Goal: Task Accomplishment & Management: Manage account settings

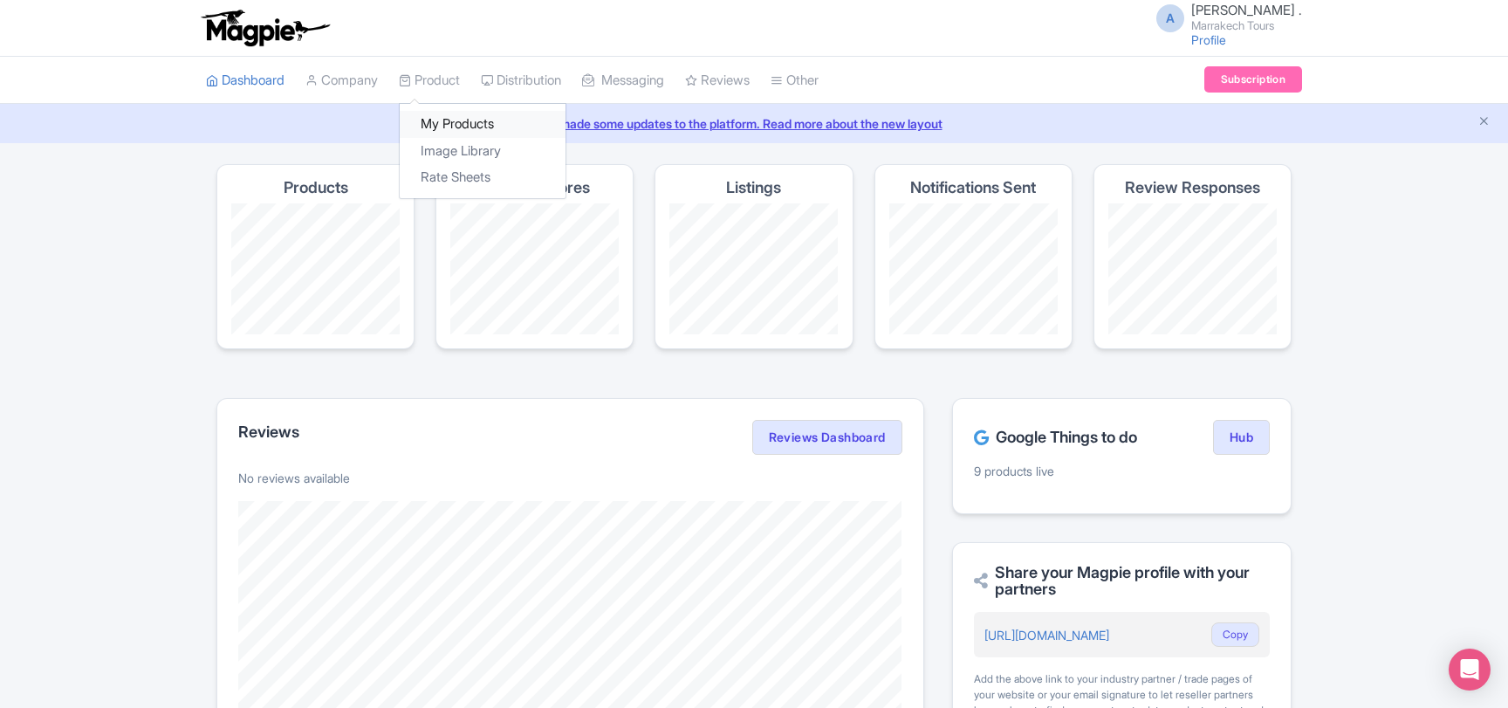
click at [448, 125] on link "My Products" at bounding box center [483, 124] width 166 height 27
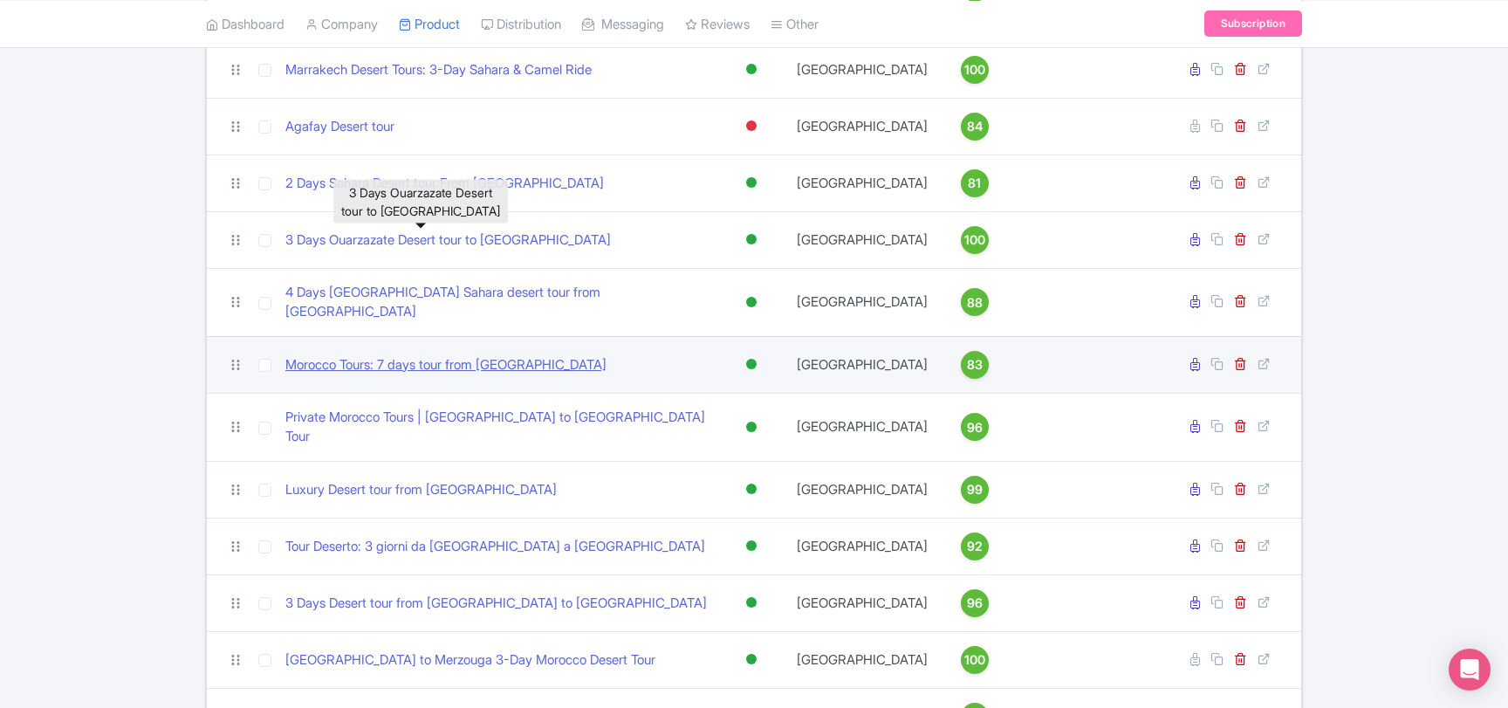
scroll to position [377, 0]
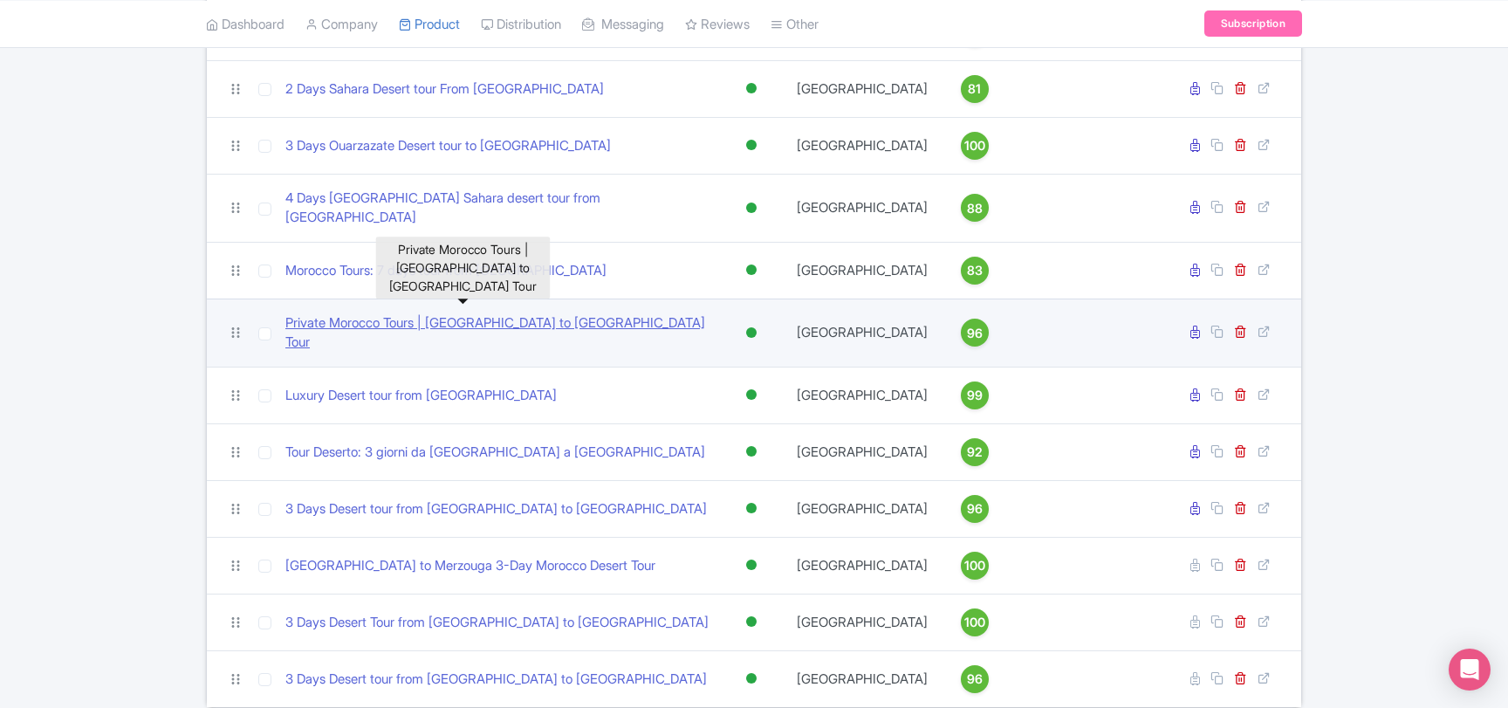
click at [517, 314] on link "Private Morocco Tours | Marrakech to Sahara Desert Tour" at bounding box center [497, 332] width 424 height 39
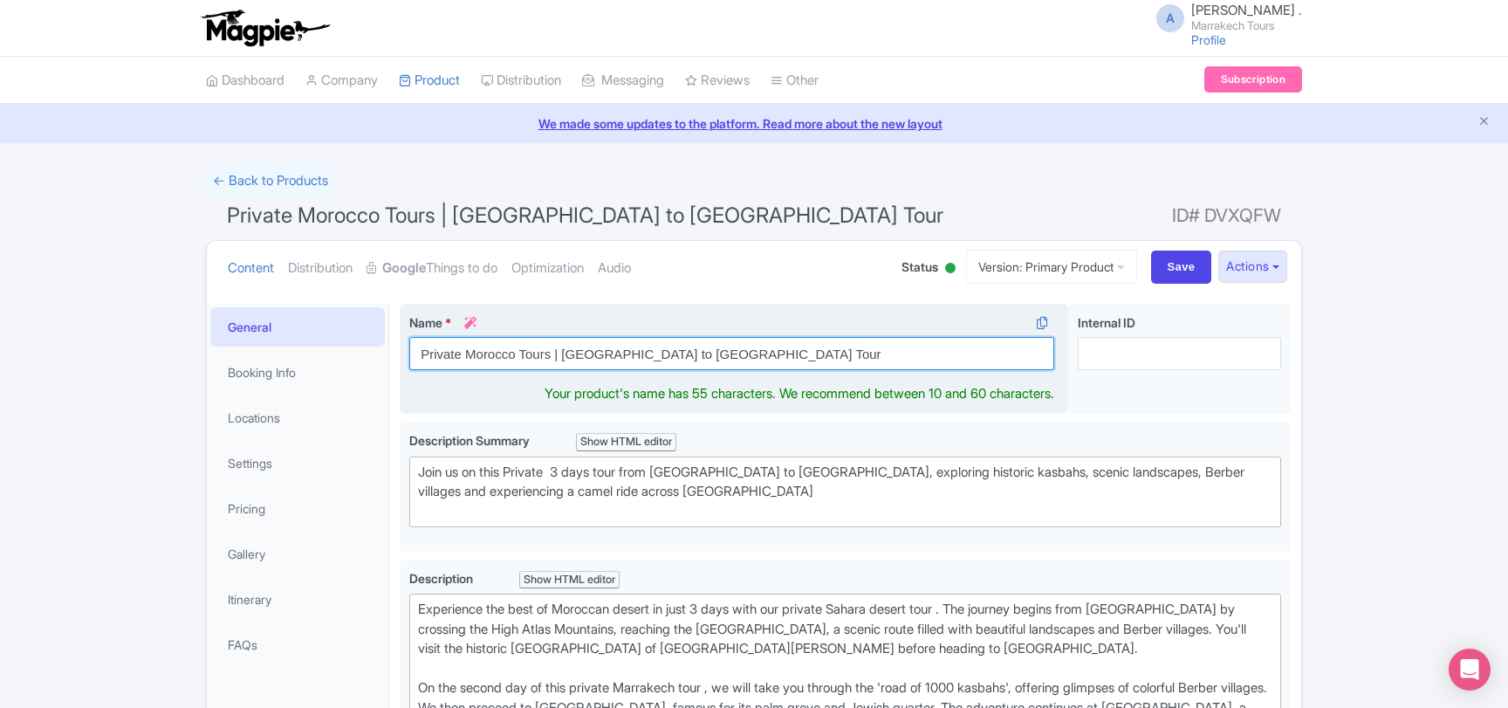
click at [544, 354] on input "Private Morocco Tours | Marrakech to Sahara Desert Tour" at bounding box center [731, 353] width 645 height 33
paste input "Sahara Desert Tour from Marrakech"
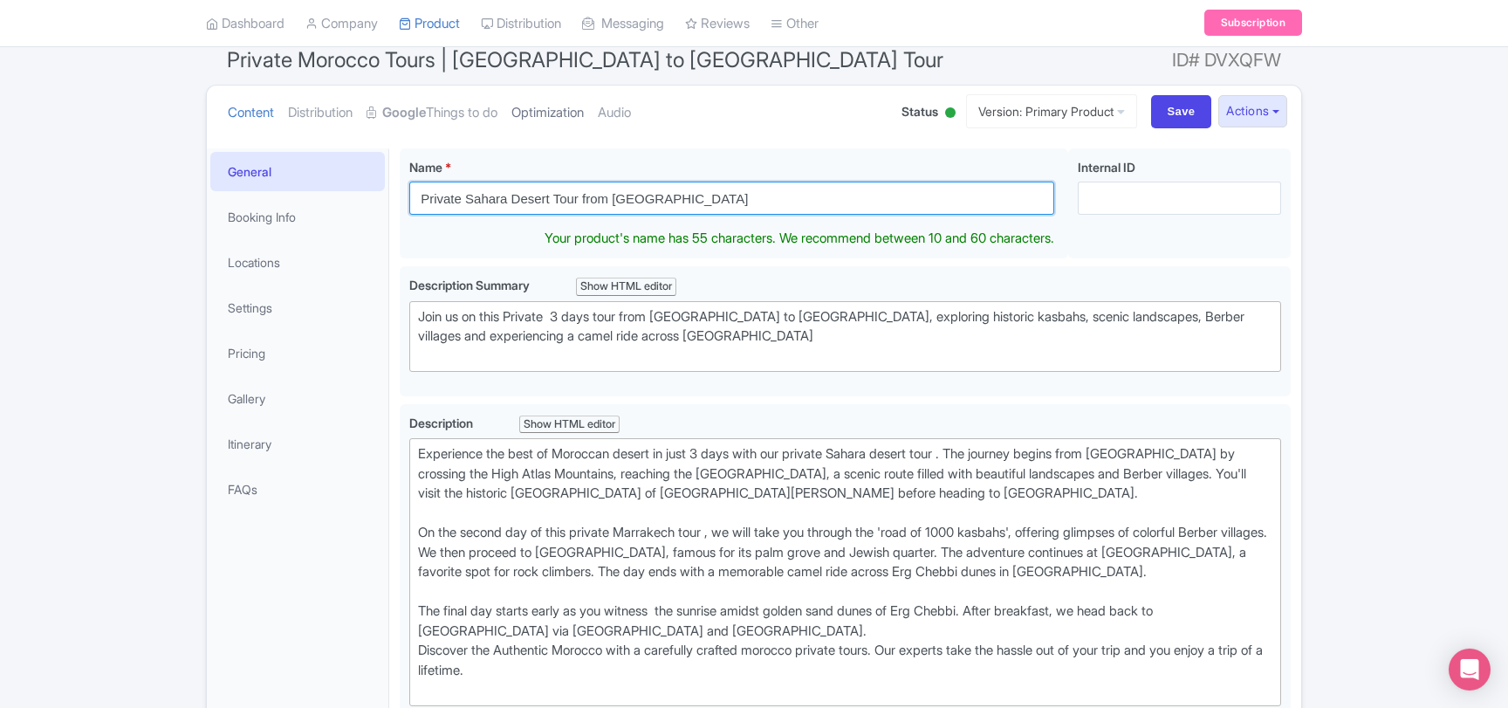
scroll to position [188, 0]
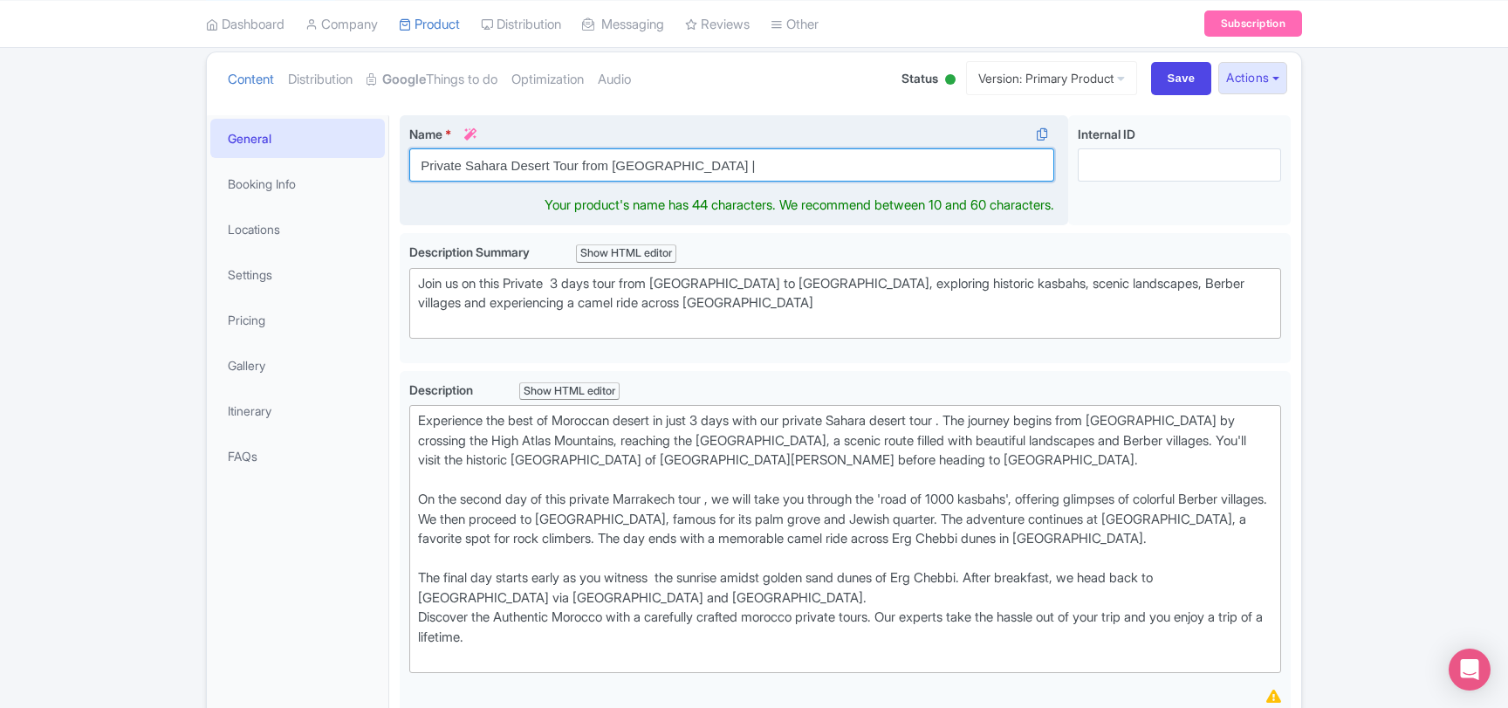
paste input "Morocco Tour"
drag, startPoint x: 680, startPoint y: 168, endPoint x: 689, endPoint y: 168, distance: 9.6
click at [689, 168] on input "Private Sahara Desert Tour from Marrakech | Morocco Tour" at bounding box center [731, 164] width 645 height 33
click at [765, 162] on input "Private Sahara Desert Tour from Marrakech | Morocco Tour" at bounding box center [731, 164] width 645 height 33
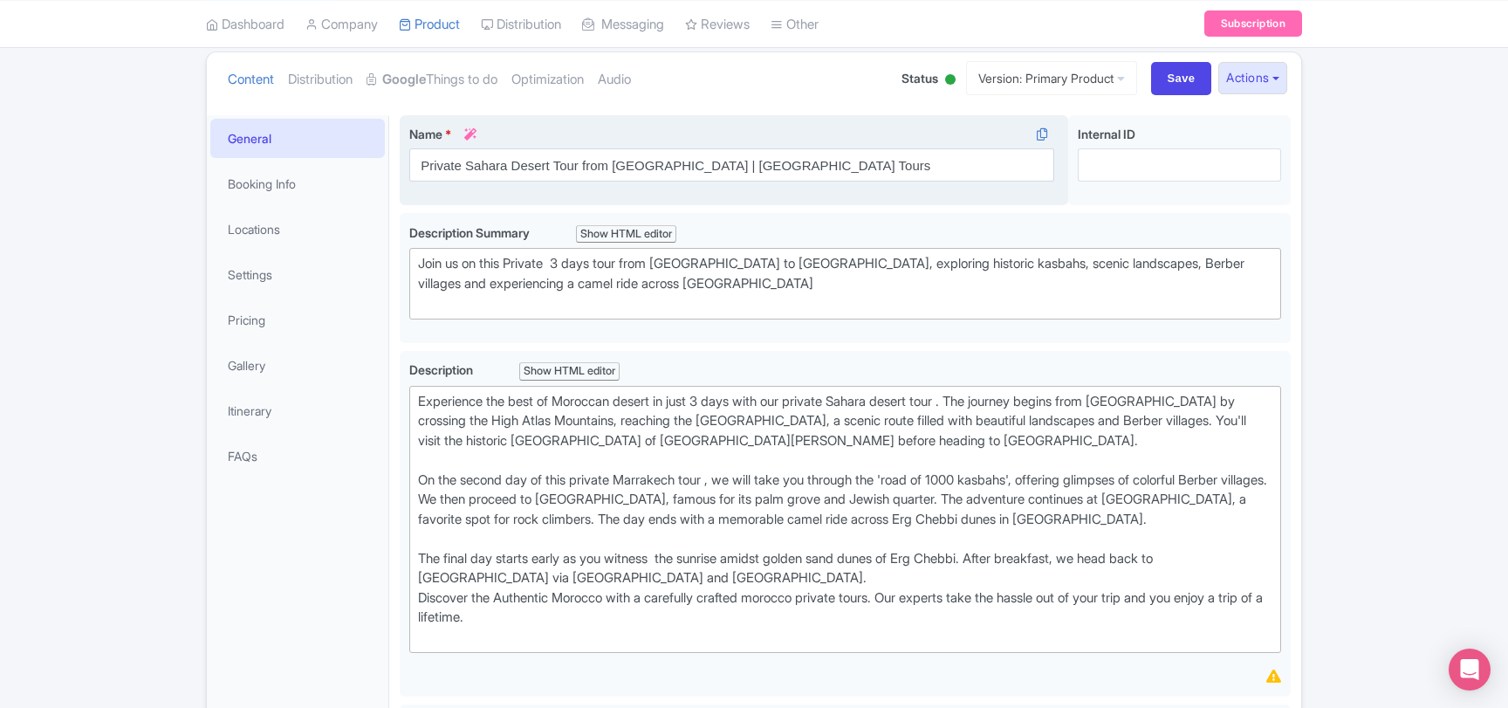
click at [565, 203] on div "Name * i Private Sahara Desert Tour from Marrakech | Morocco Tours Your product…" at bounding box center [734, 160] width 668 height 91
click at [788, 118] on div "Name * i Private Sahara Desert Tour from Marrakech | Morocco Tours Your product…" at bounding box center [734, 160] width 668 height 91
click at [451, 133] on span "*" at bounding box center [448, 134] width 6 height 15
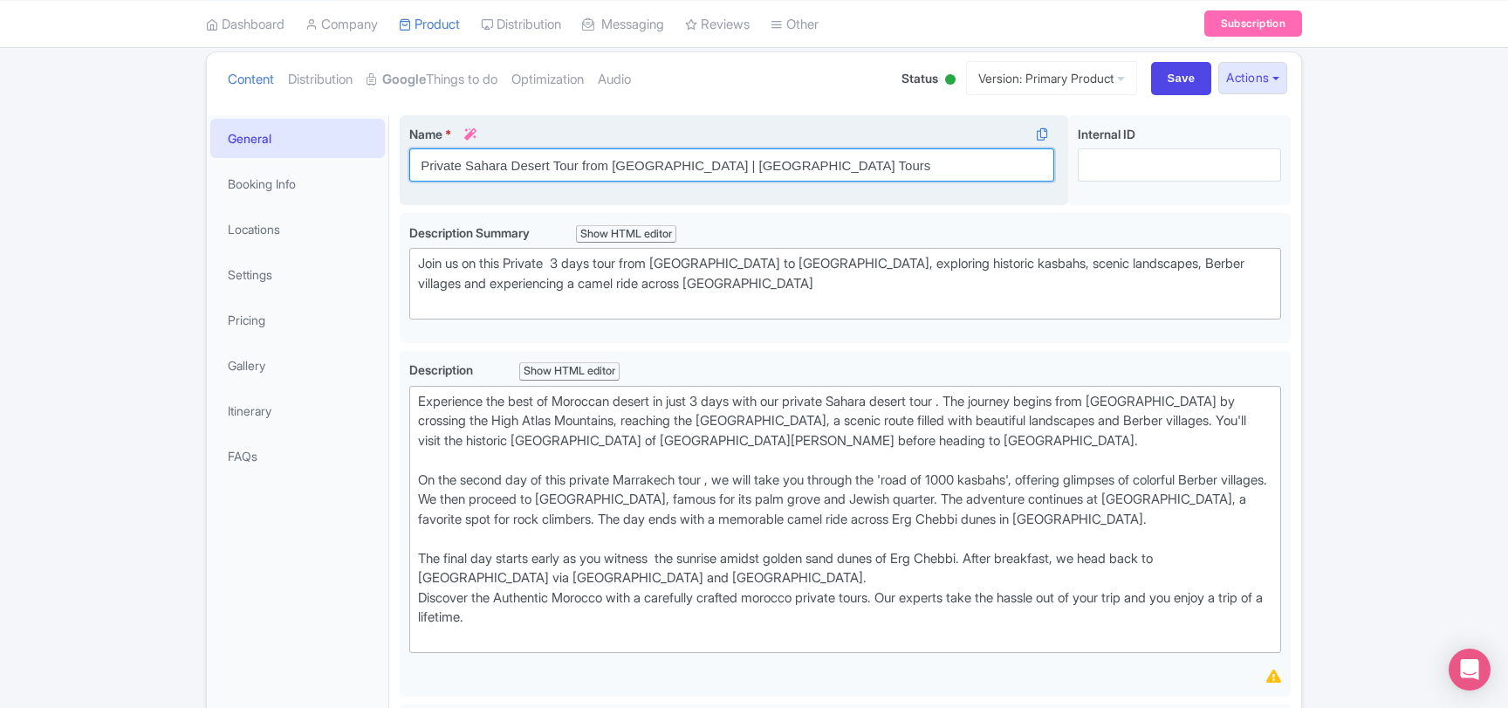
click at [451, 148] on input "Private Sahara Desert Tour from Marrakech | Morocco Tours" at bounding box center [731, 164] width 645 height 33
drag, startPoint x: 767, startPoint y: 204, endPoint x: 495, endPoint y: 161, distance: 275.7
click at [803, 204] on div "Name * i Private Sahara Desert Tour from Marrakech | Morocco Tours Your product…" at bounding box center [734, 160] width 668 height 91
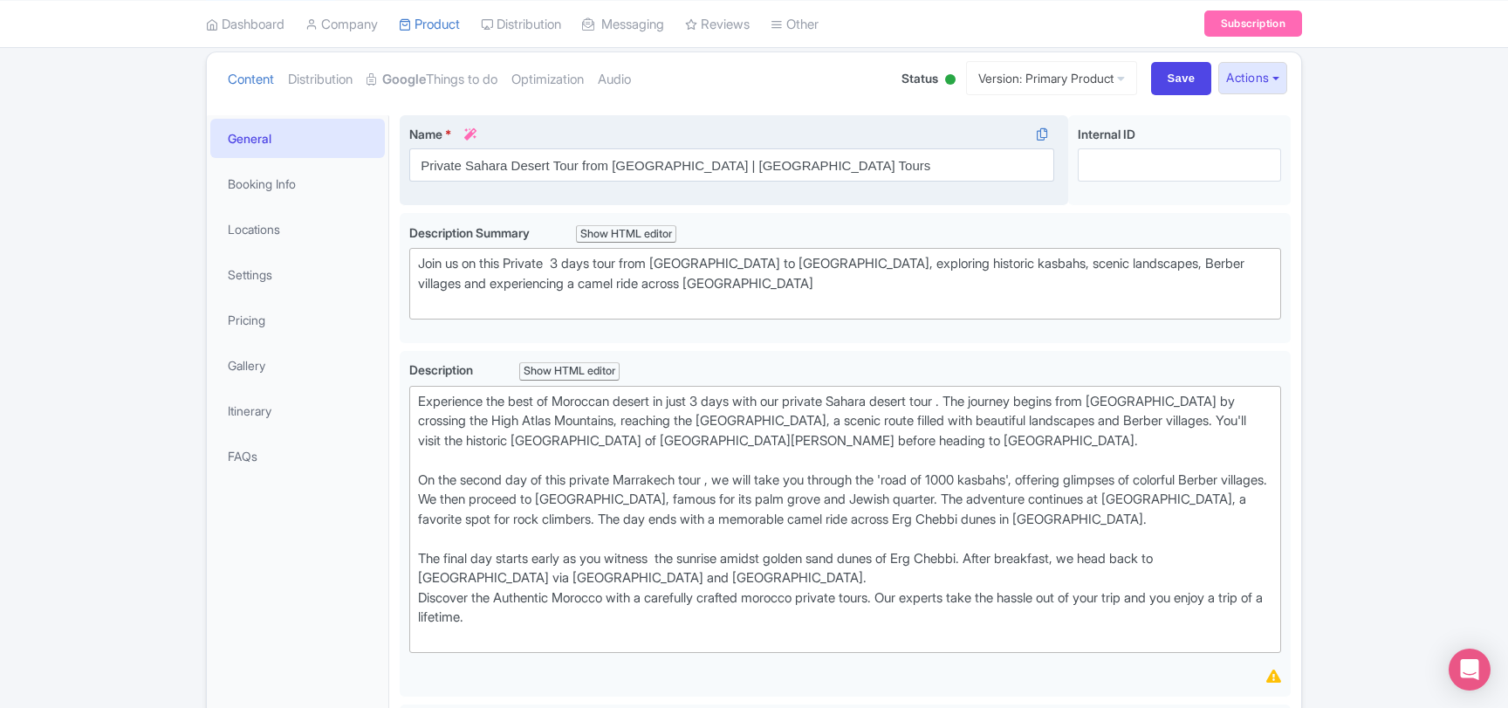
click at [449, 133] on span "*" at bounding box center [448, 134] width 6 height 15
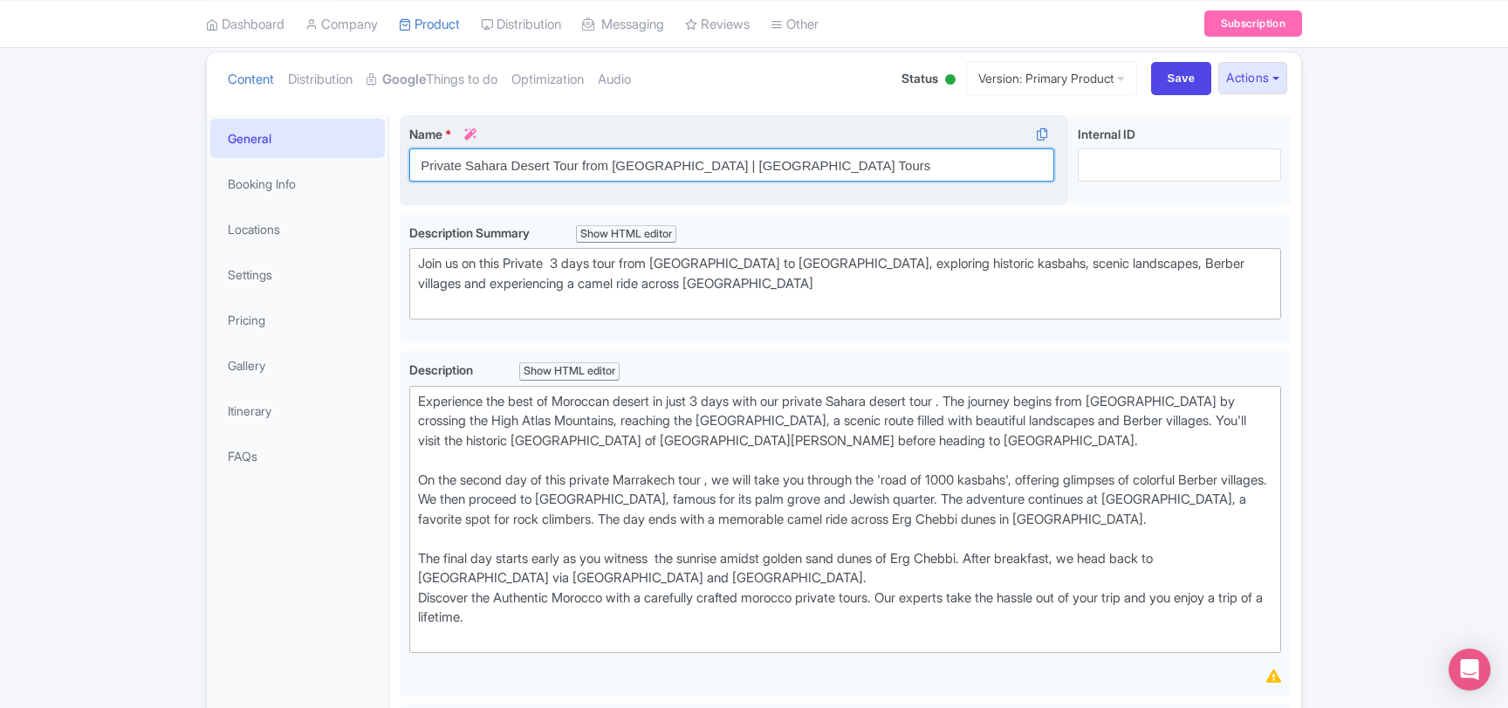
click at [449, 148] on input "Private Sahara Desert Tour from Marrakech | Morocco Tours" at bounding box center [731, 164] width 645 height 33
click at [1039, 206] on div "Name * i Private Sahara Desert Tour from Marrakech | Morocco Tours Your product…" at bounding box center [734, 160] width 668 height 91
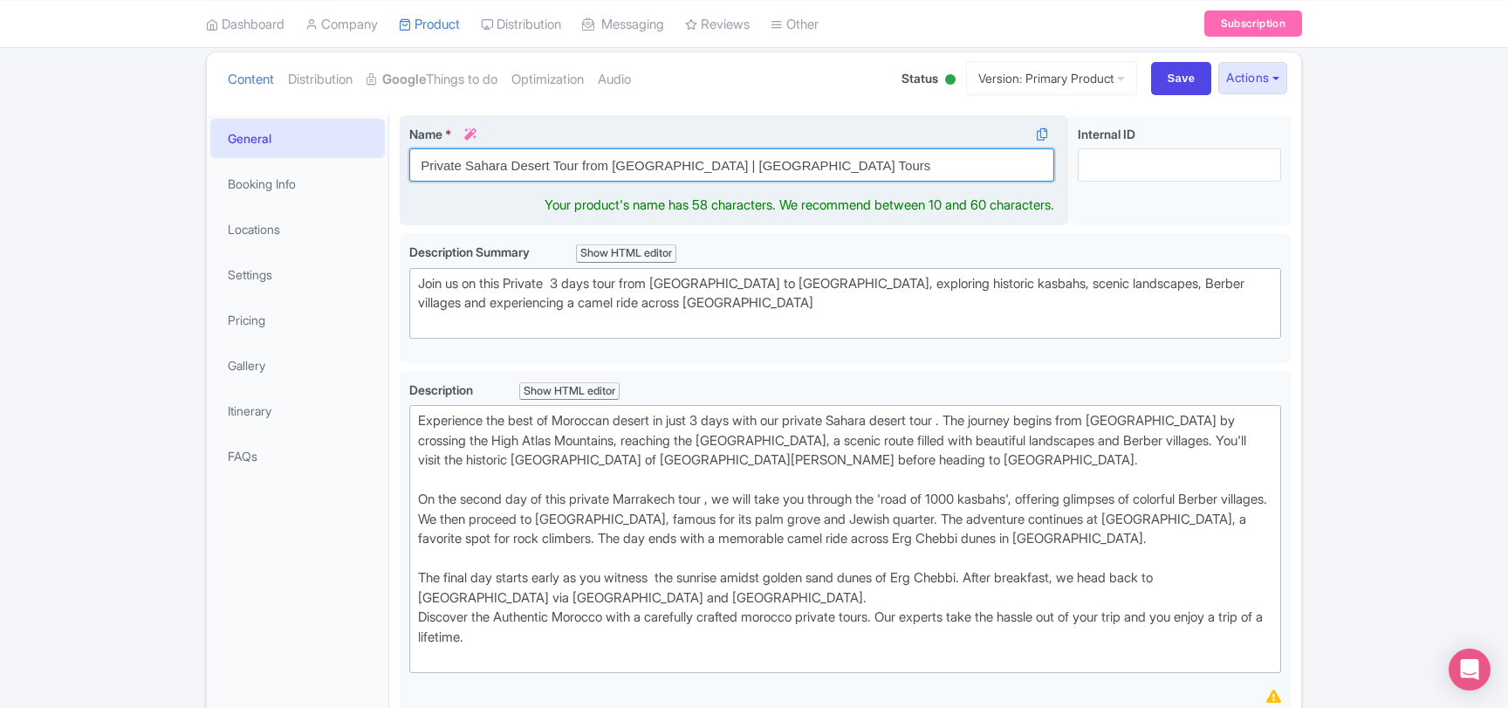
click at [475, 163] on input "Private Sahara Desert Tour from Marrakech | Morocco Tours" at bounding box center [731, 164] width 645 height 33
paste input "Morocco: Sahara Desert Tour from Marrakech"
click at [515, 166] on input "Private Morocco: Sahara Desert Tour from Marrakech" at bounding box center [731, 164] width 645 height 33
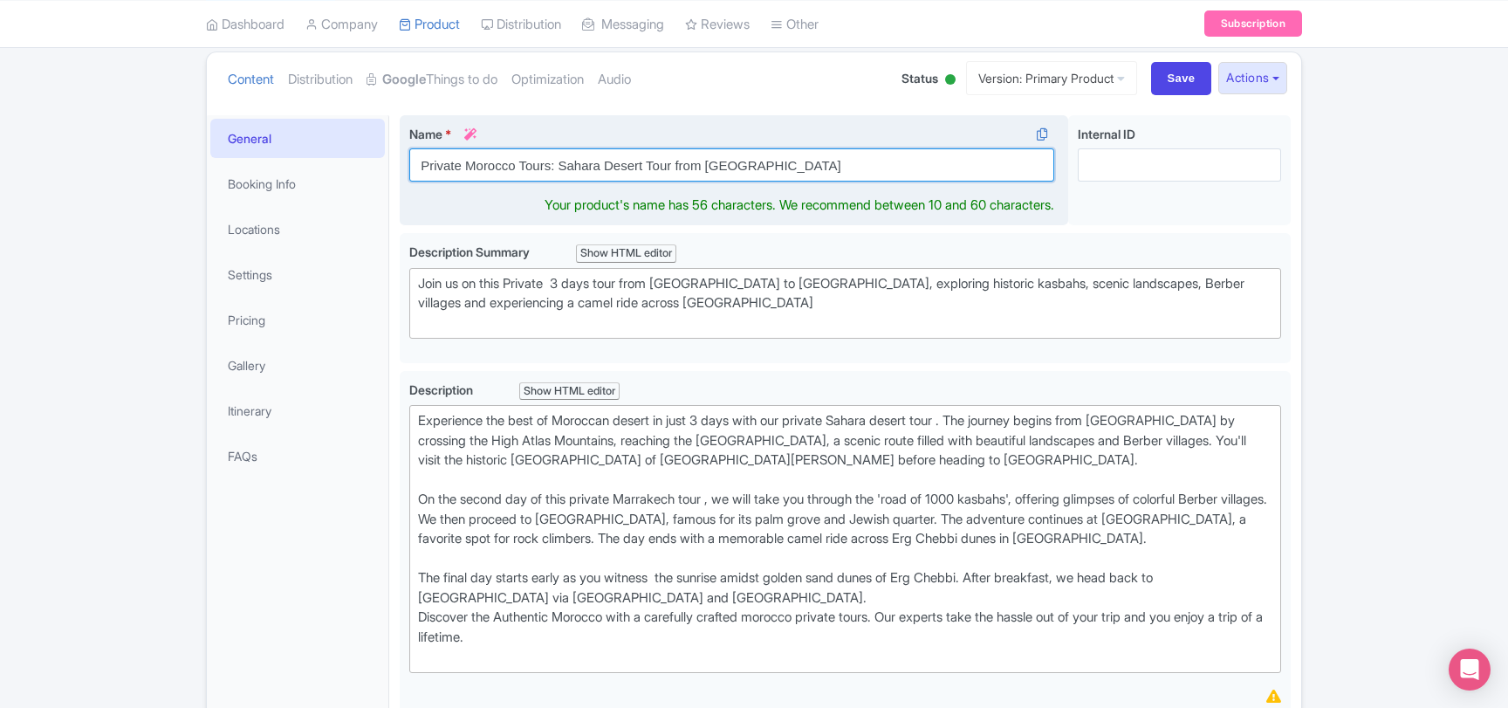
click at [752, 166] on input "Private Morocco Tours: Sahara Desert Tour from Marrakech" at bounding box center [731, 164] width 645 height 33
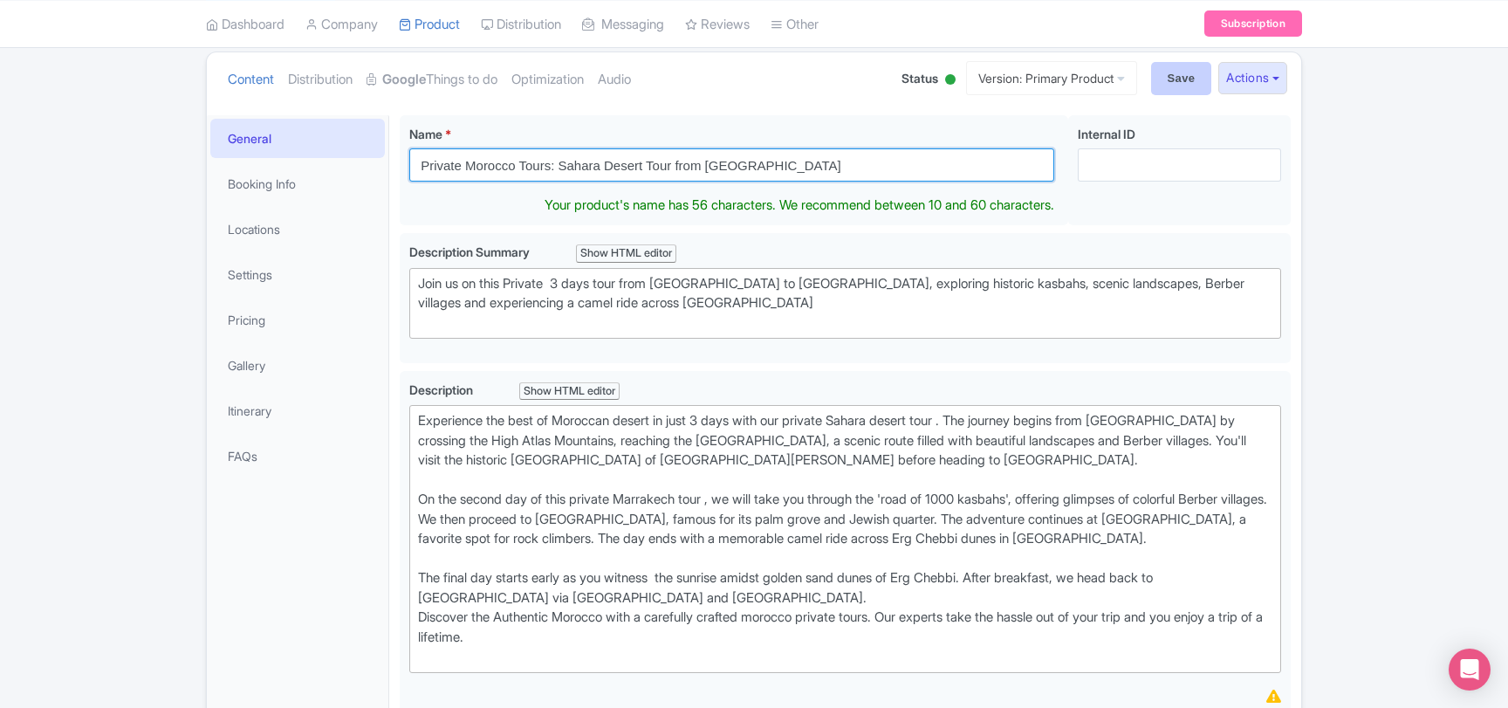
type input "Private Morocco Tours: Sahara Desert Tour from Marrakech"
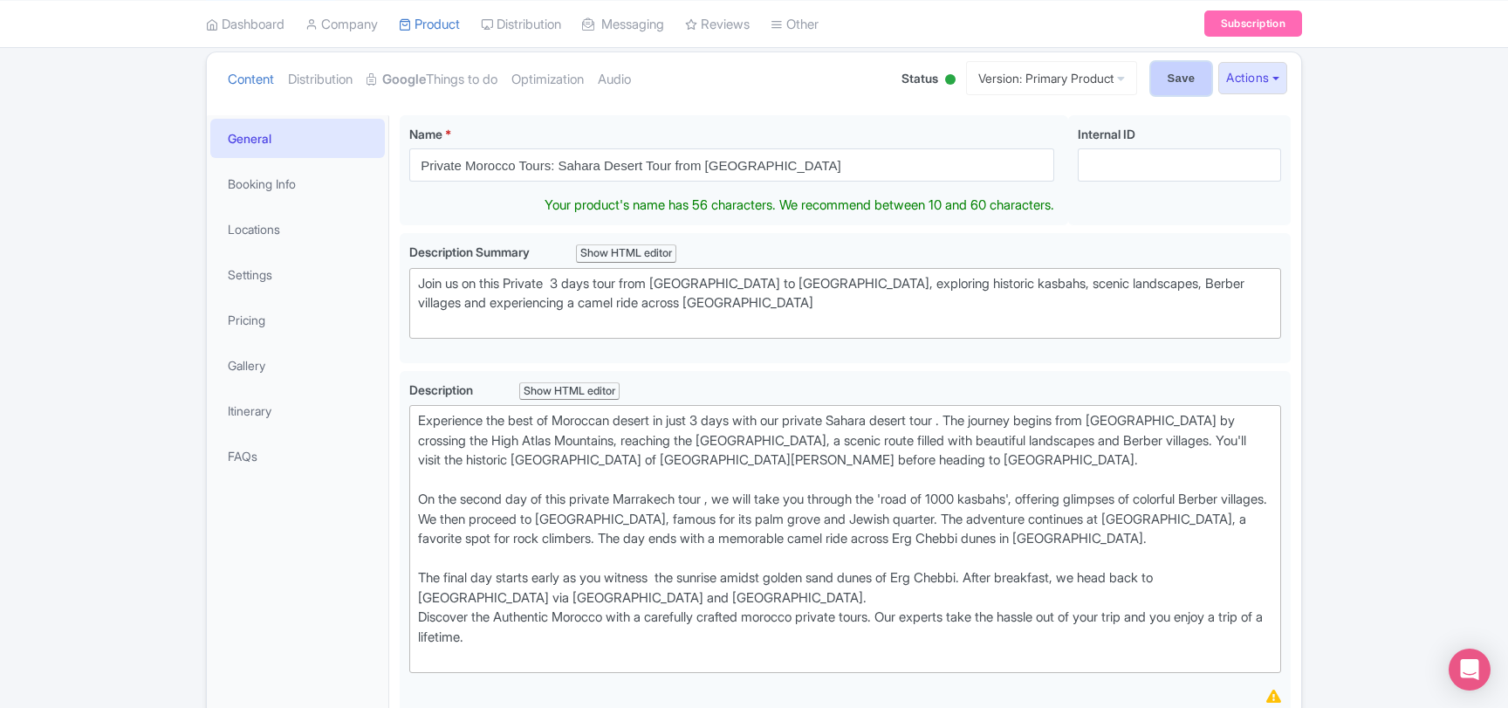
click at [1156, 78] on input "Save" at bounding box center [1181, 78] width 61 height 33
type input "Saving..."
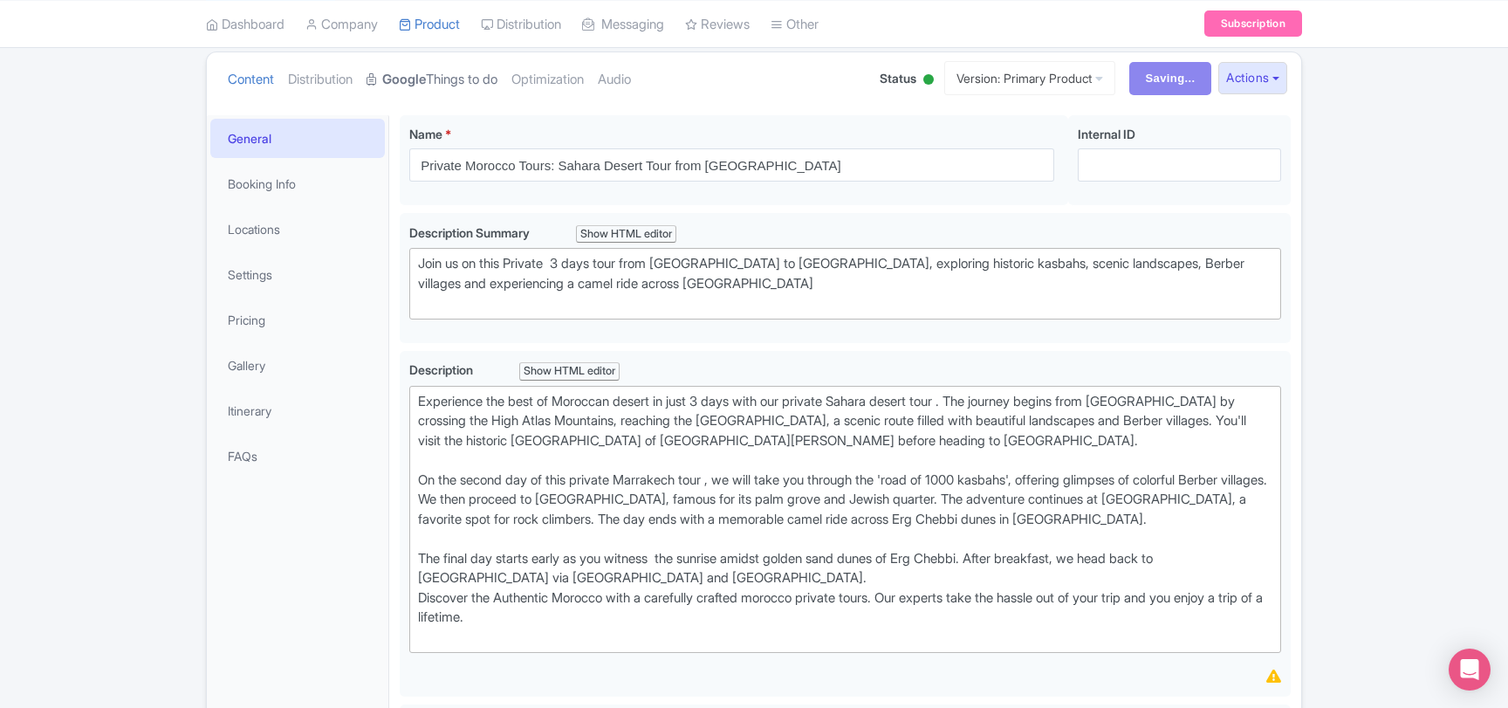
click at [457, 84] on link "Google Things to do" at bounding box center [432, 79] width 131 height 55
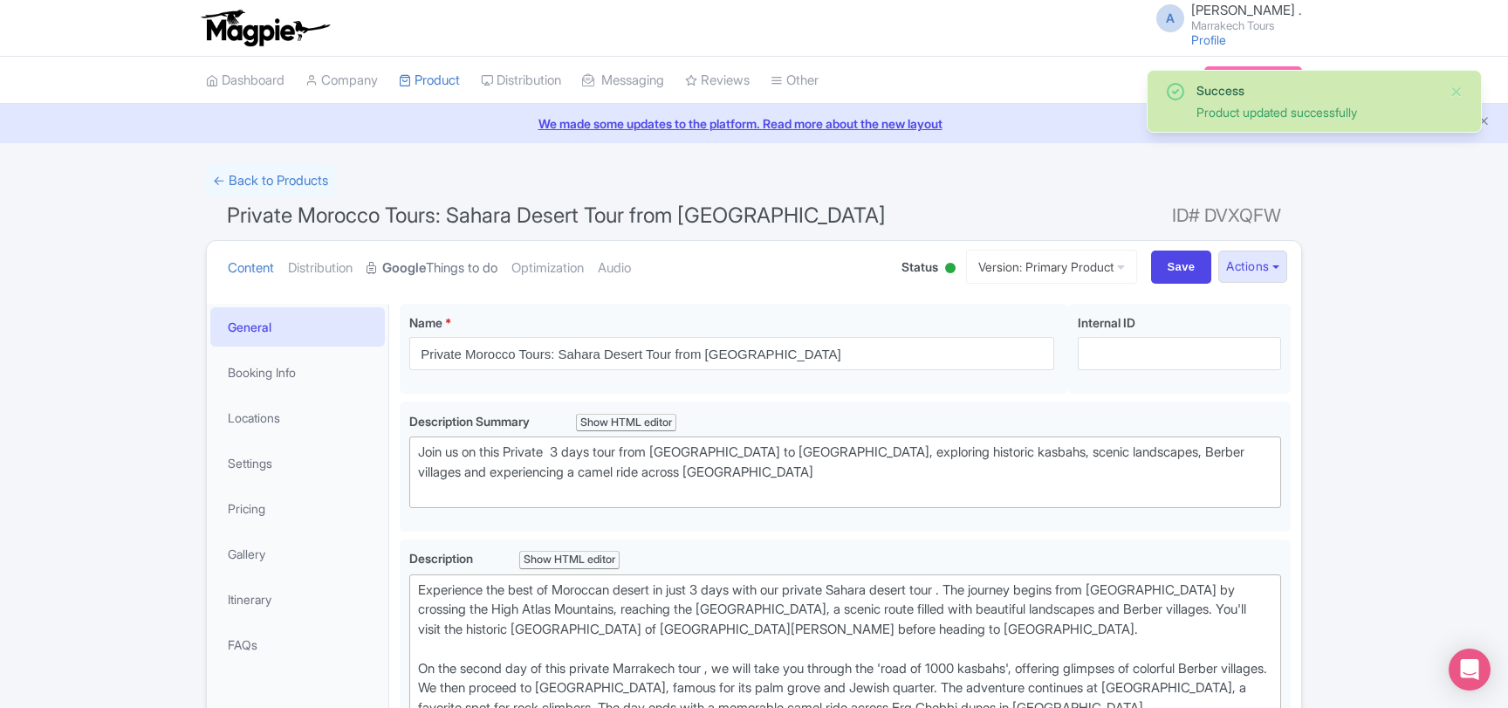
click at [491, 276] on link "Google Things to do" at bounding box center [432, 268] width 131 height 55
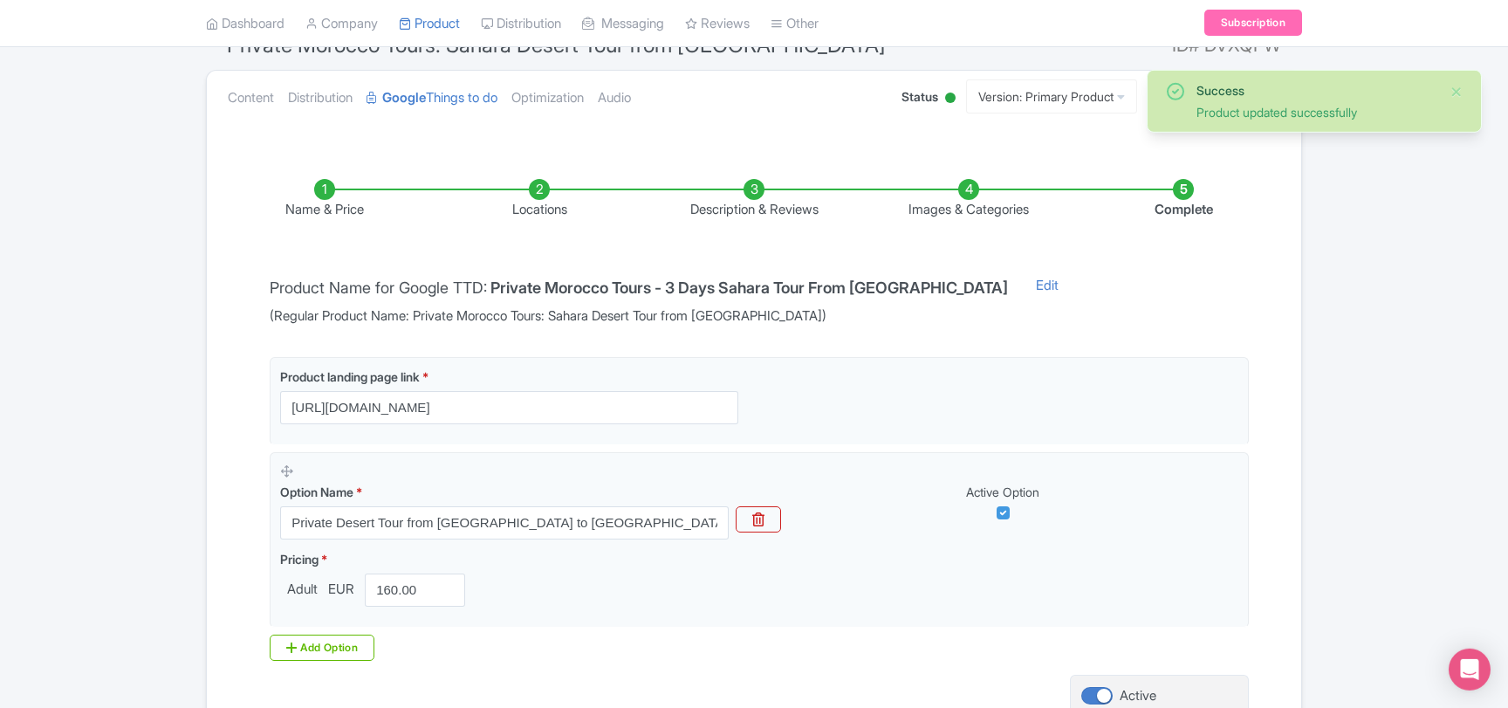
scroll to position [188, 0]
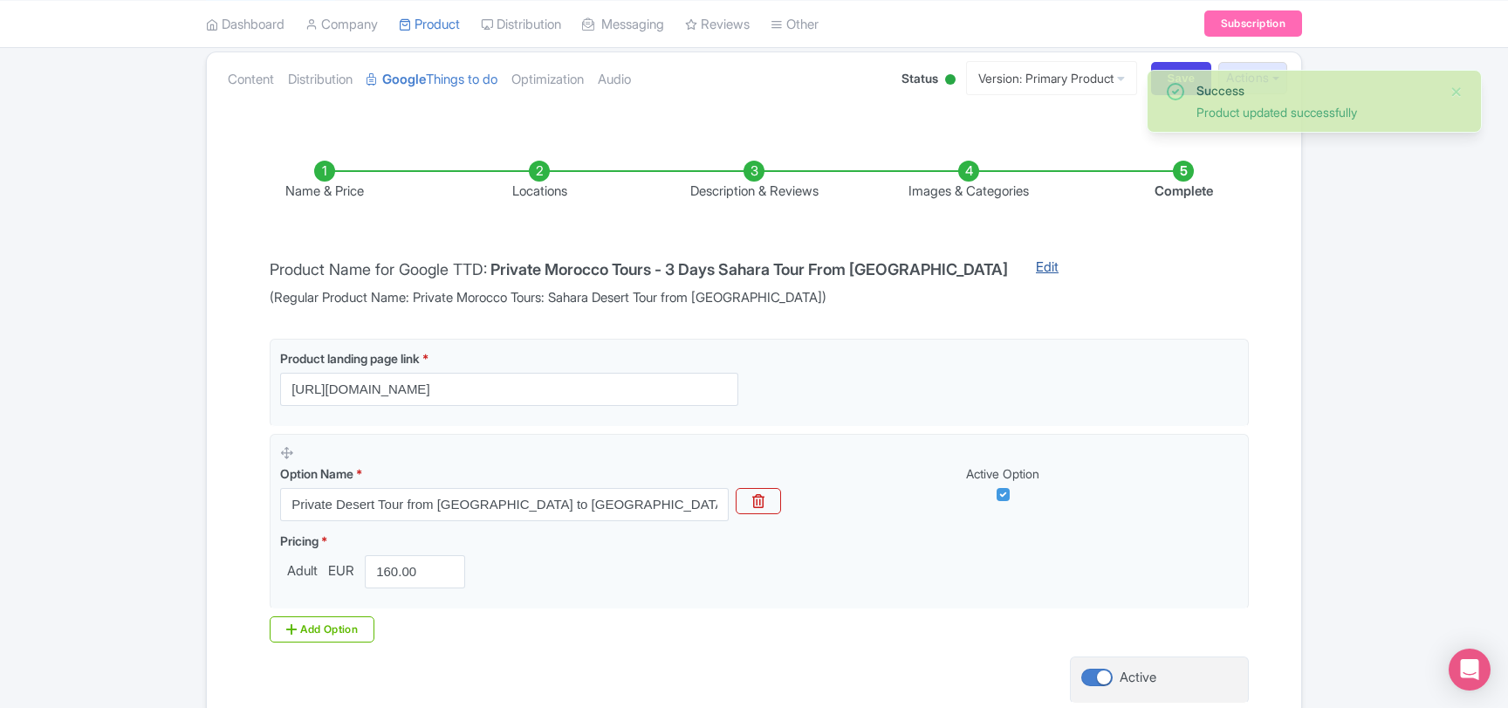
click at [1018, 270] on link "Edit" at bounding box center [1047, 282] width 58 height 51
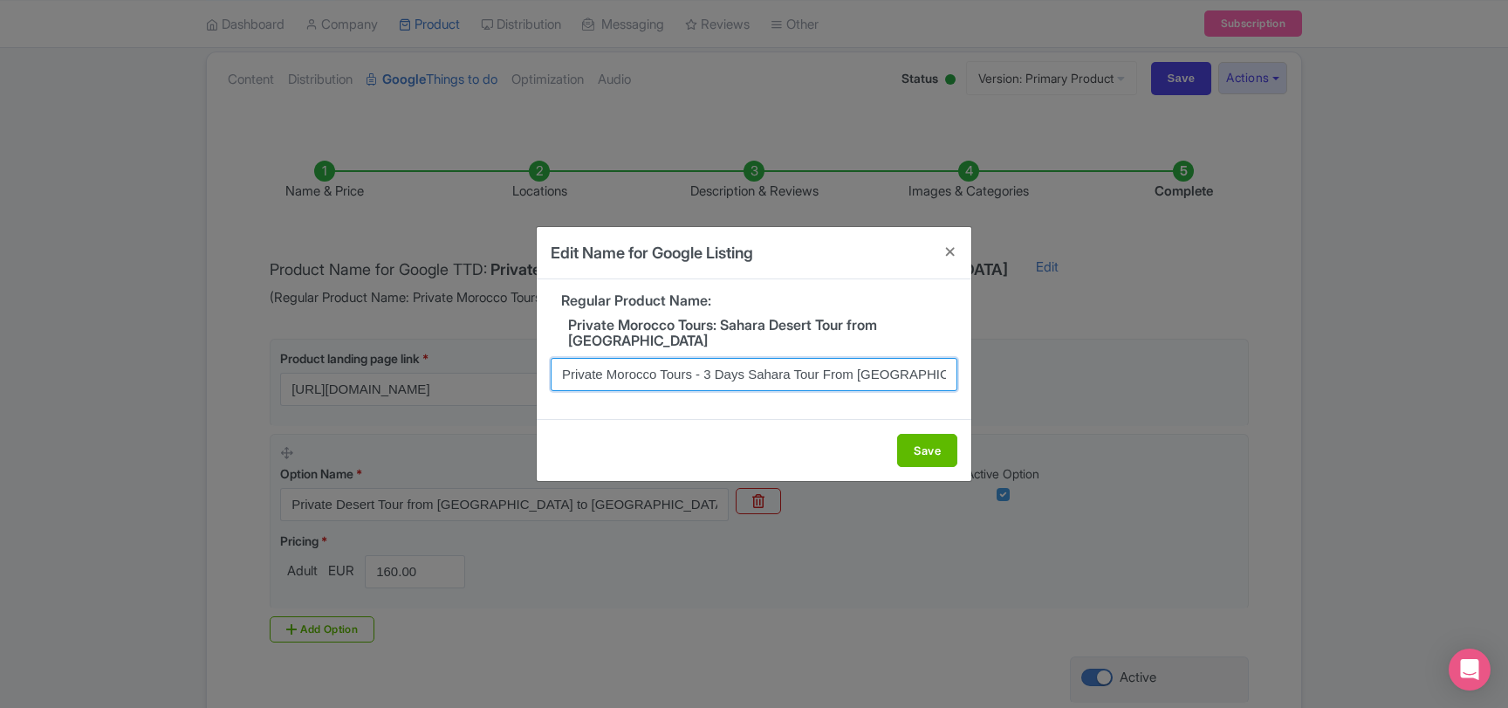
click at [660, 375] on input "Private Morocco Tours - 3 Days Sahara Tour From Marrakech" at bounding box center [754, 374] width 407 height 33
paste input ": Sahara Desert Tour f"
type input "Private Morocco Tours: Sahara Desert Tour from Marrakech"
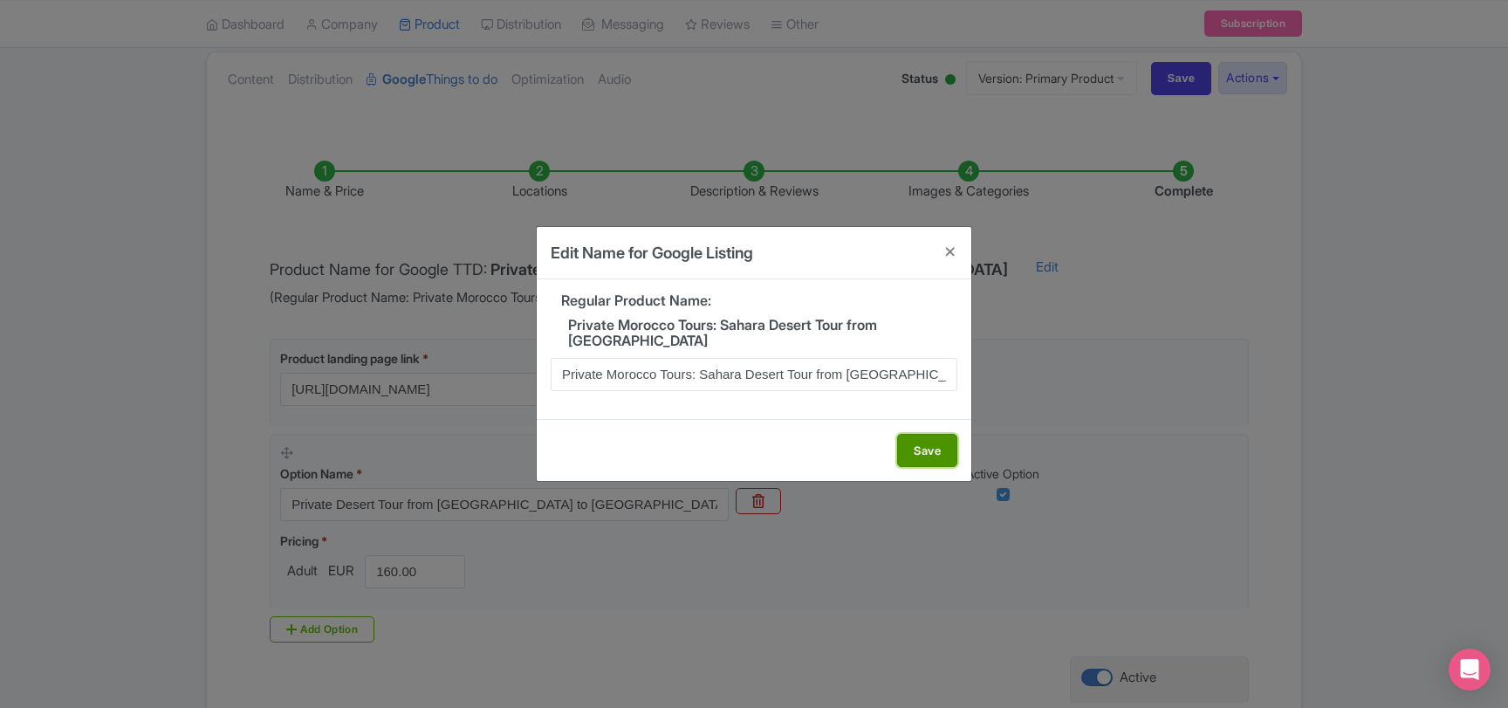
click at [923, 450] on button "Save" at bounding box center [927, 450] width 60 height 33
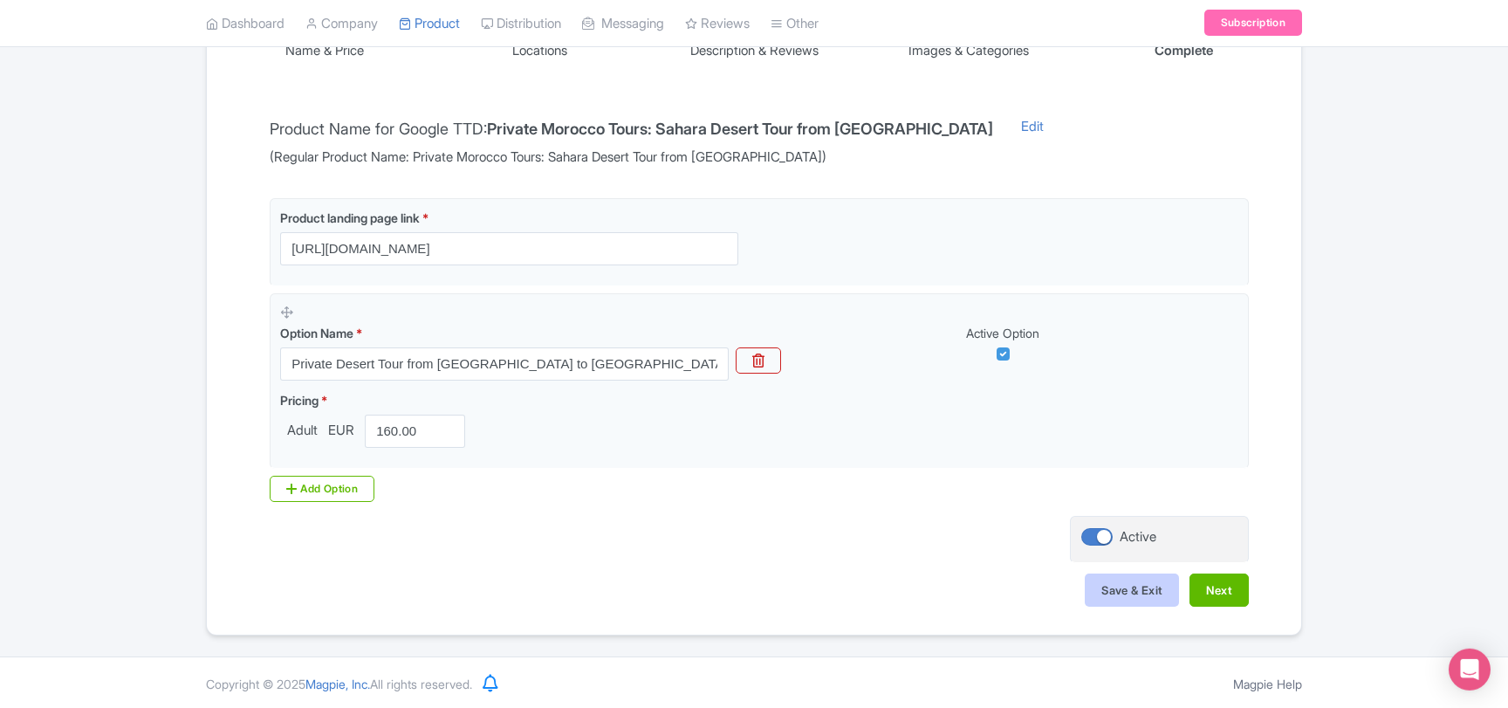
scroll to position [329, 0]
click at [1122, 588] on button "Save & Exit" at bounding box center [1132, 589] width 94 height 33
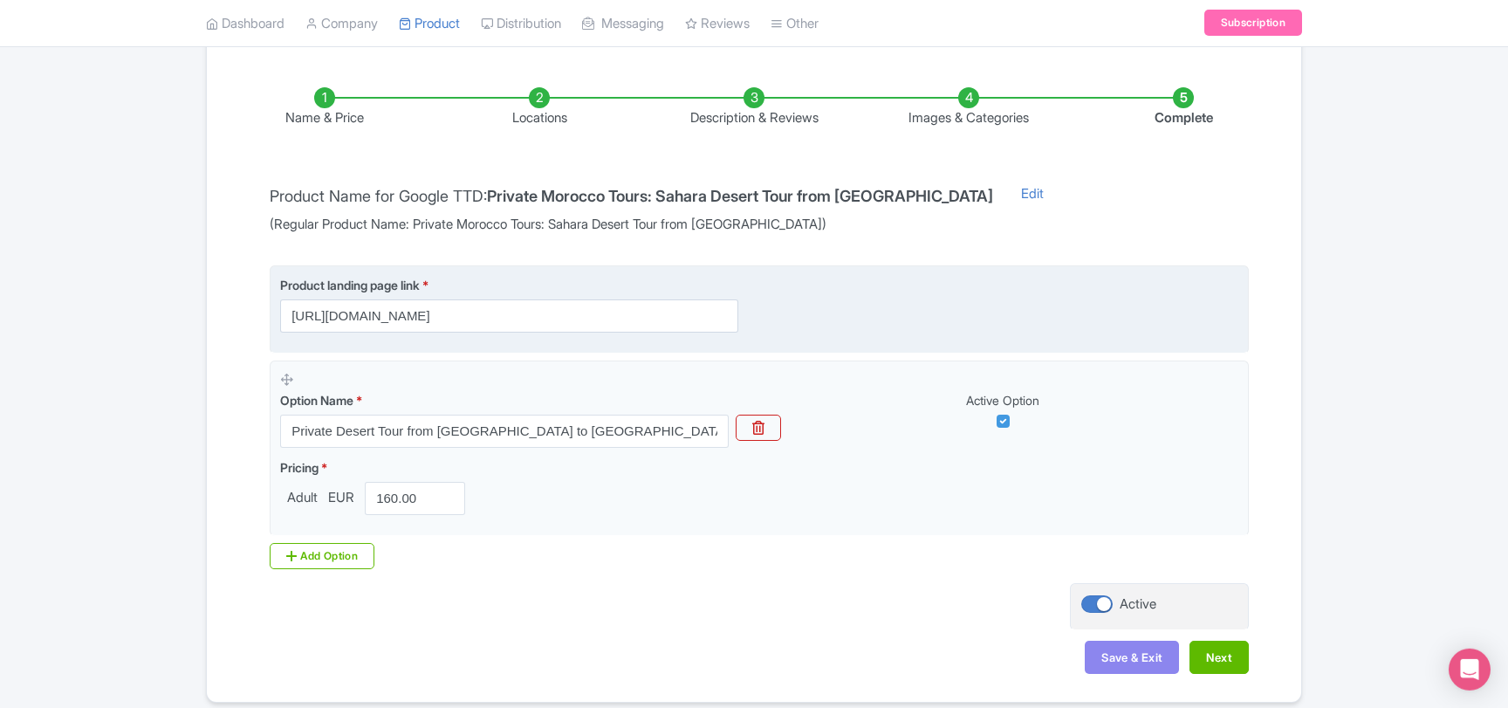
scroll to position [140, 0]
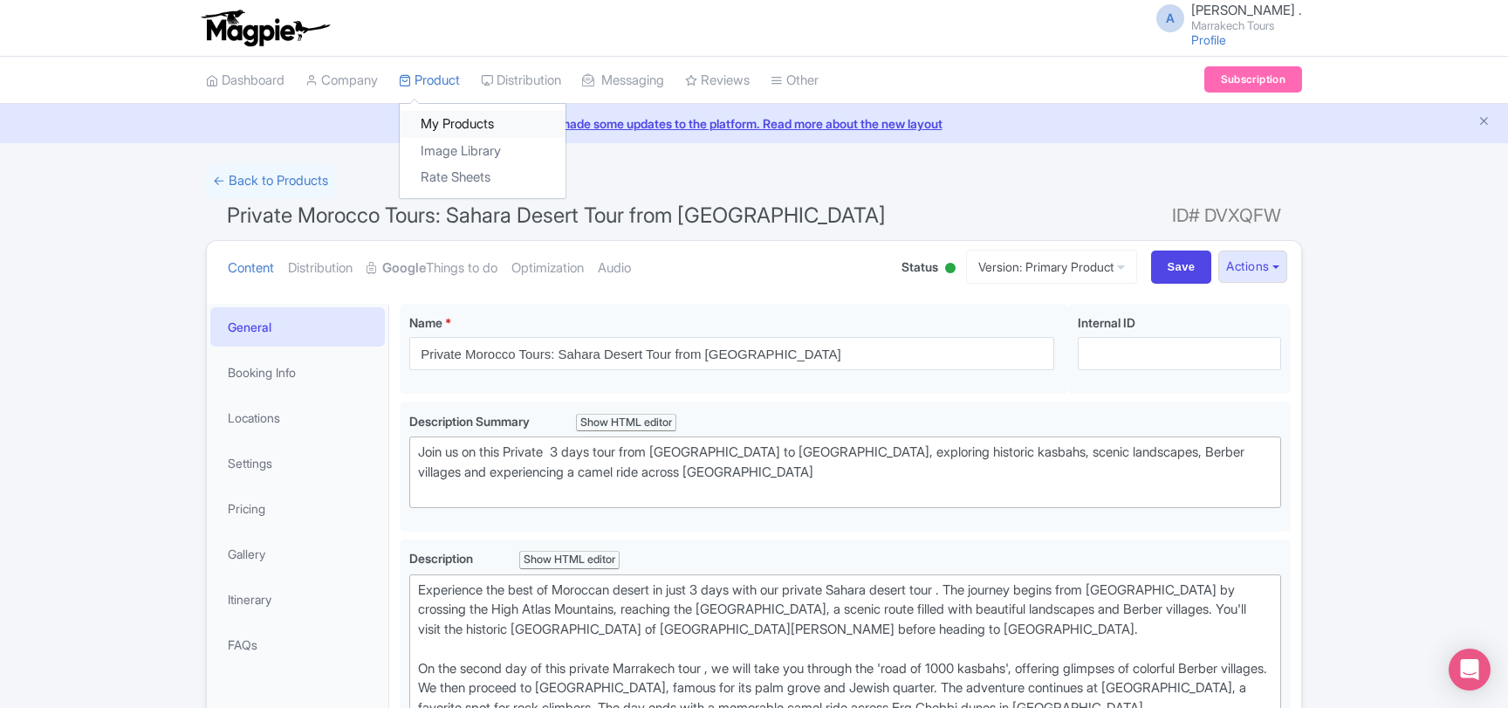
click at [454, 118] on link "My Products" at bounding box center [483, 124] width 166 height 27
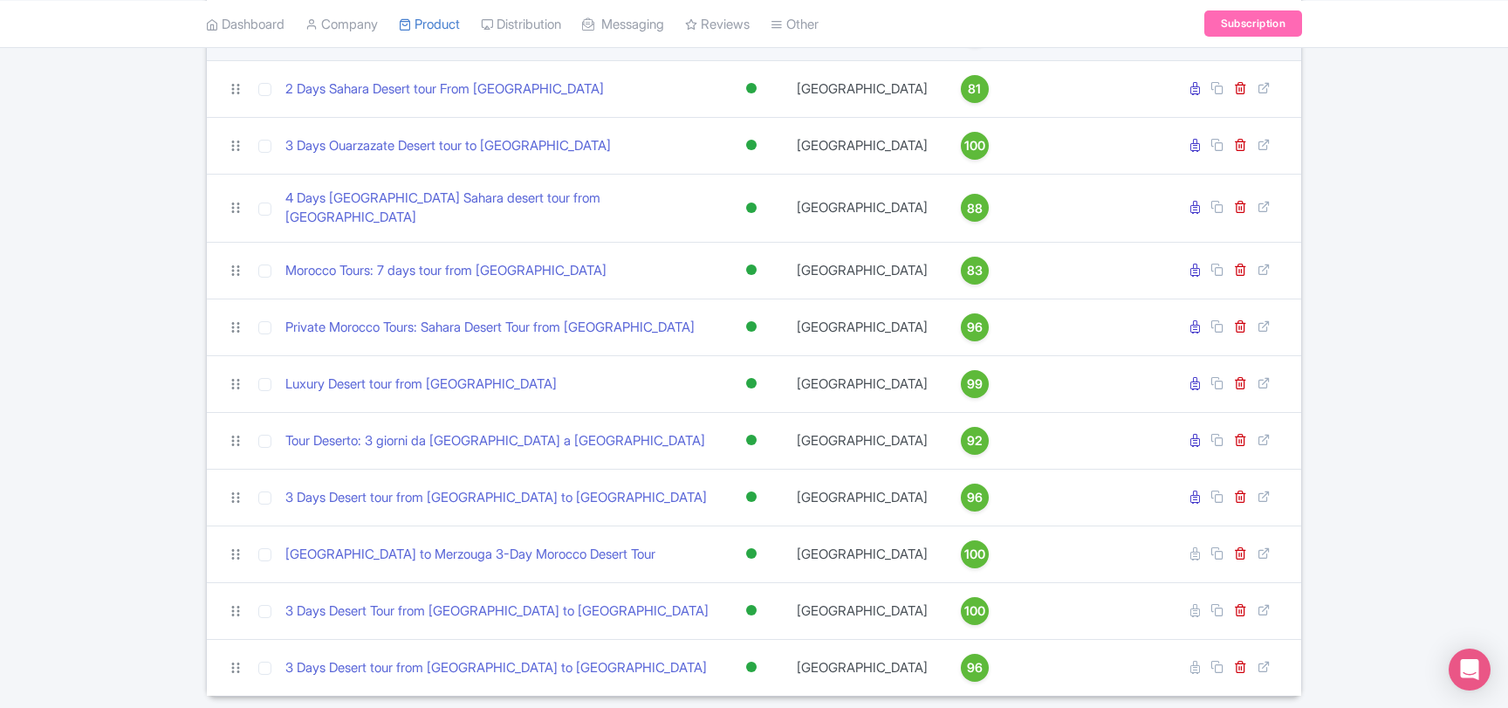
scroll to position [428, 0]
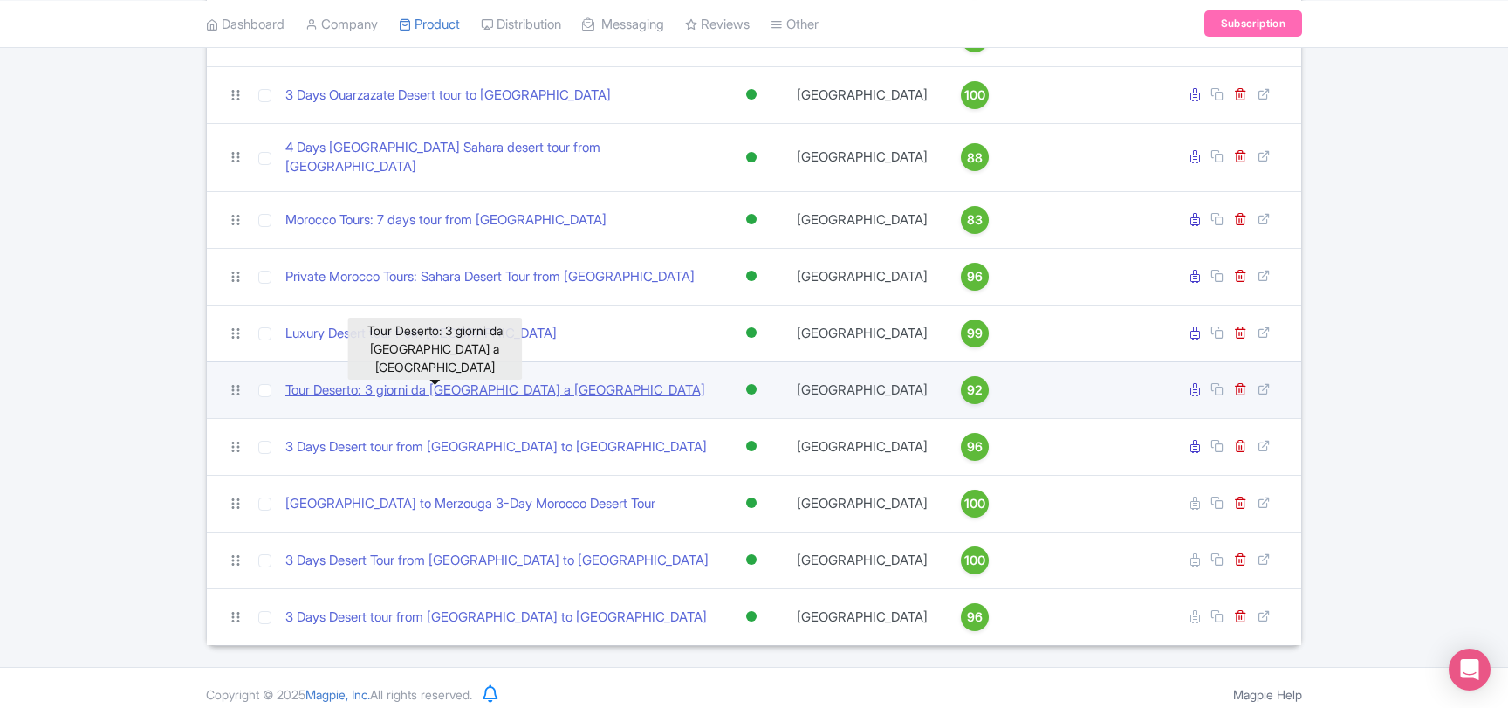
click at [500, 380] on link "Tour Deserto: 3 giorni da [GEOGRAPHIC_DATA] a [GEOGRAPHIC_DATA]" at bounding box center [495, 390] width 420 height 20
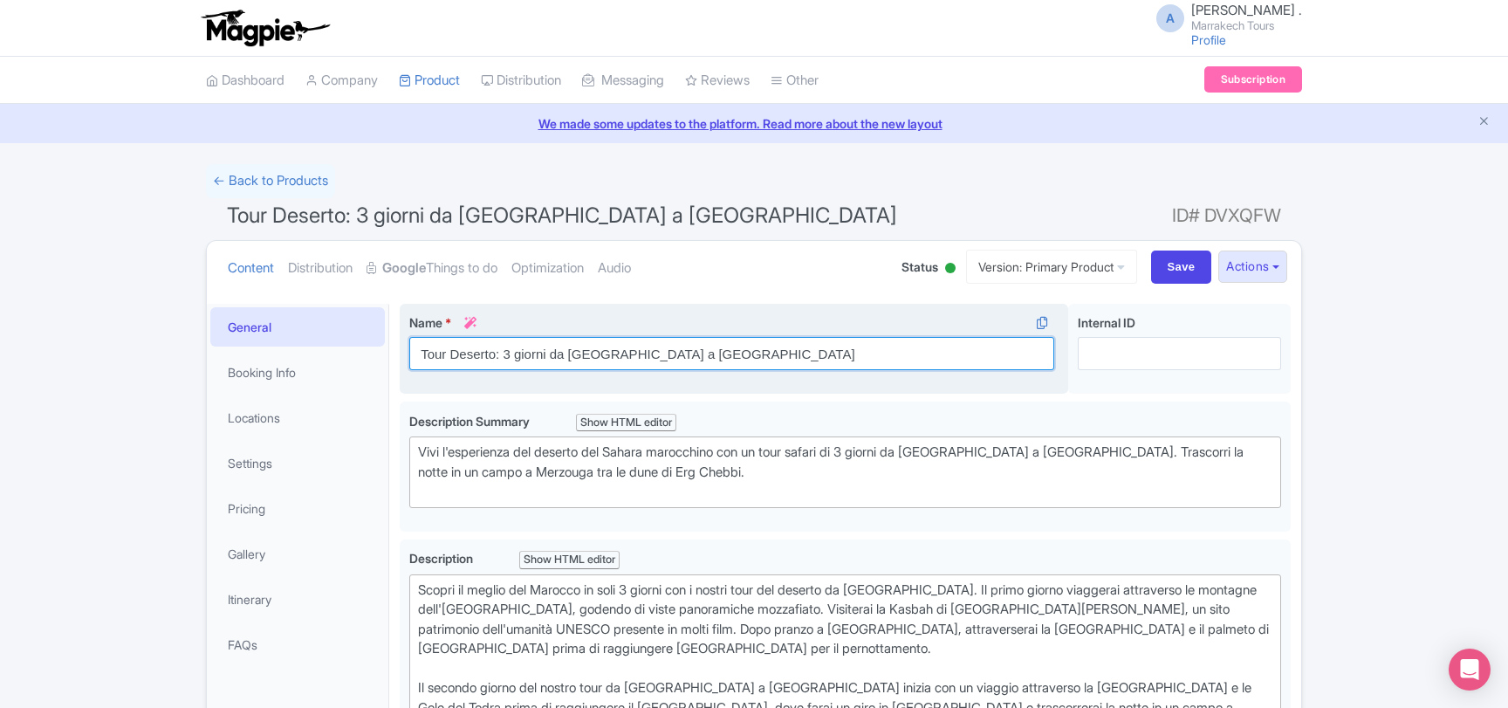
click at [485, 353] on input "Tour Deserto: 3 giorni da Marrakech a Merzouga" at bounding box center [731, 353] width 645 height 33
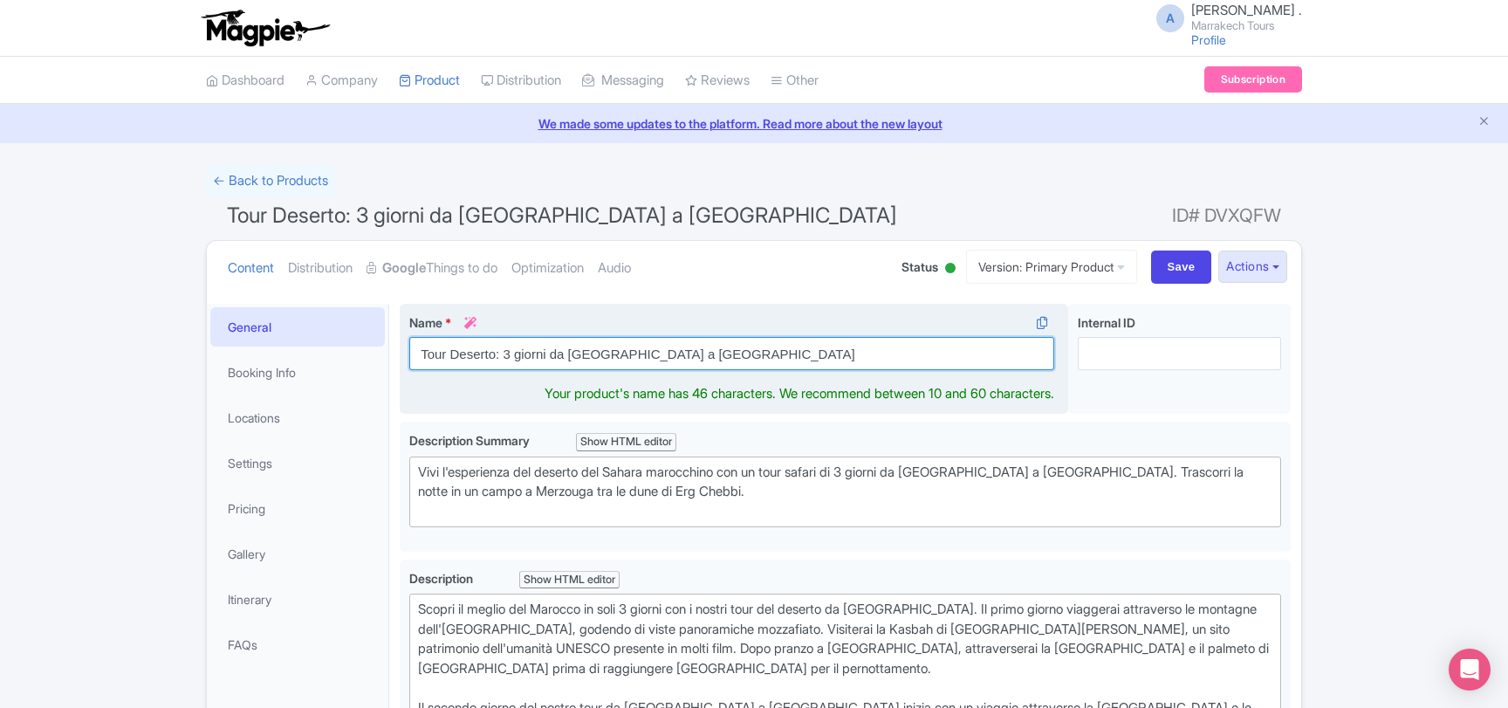
click at [485, 353] on input "Tour Deserto: 3 giorni da Marrakech a Merzouga" at bounding box center [731, 353] width 645 height 33
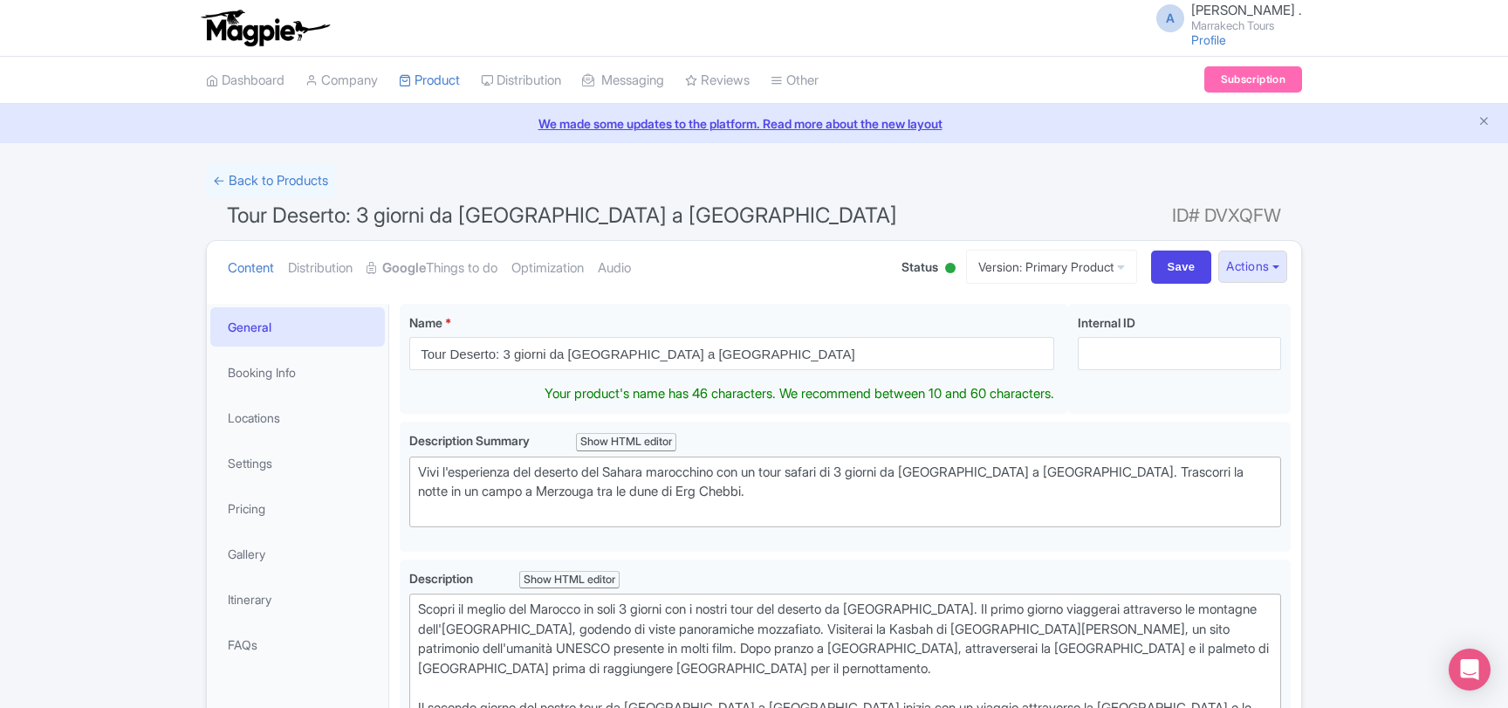
click at [276, 216] on span "Tour Deserto: 3 giorni da Marrakech a Merzouga" at bounding box center [562, 214] width 670 height 25
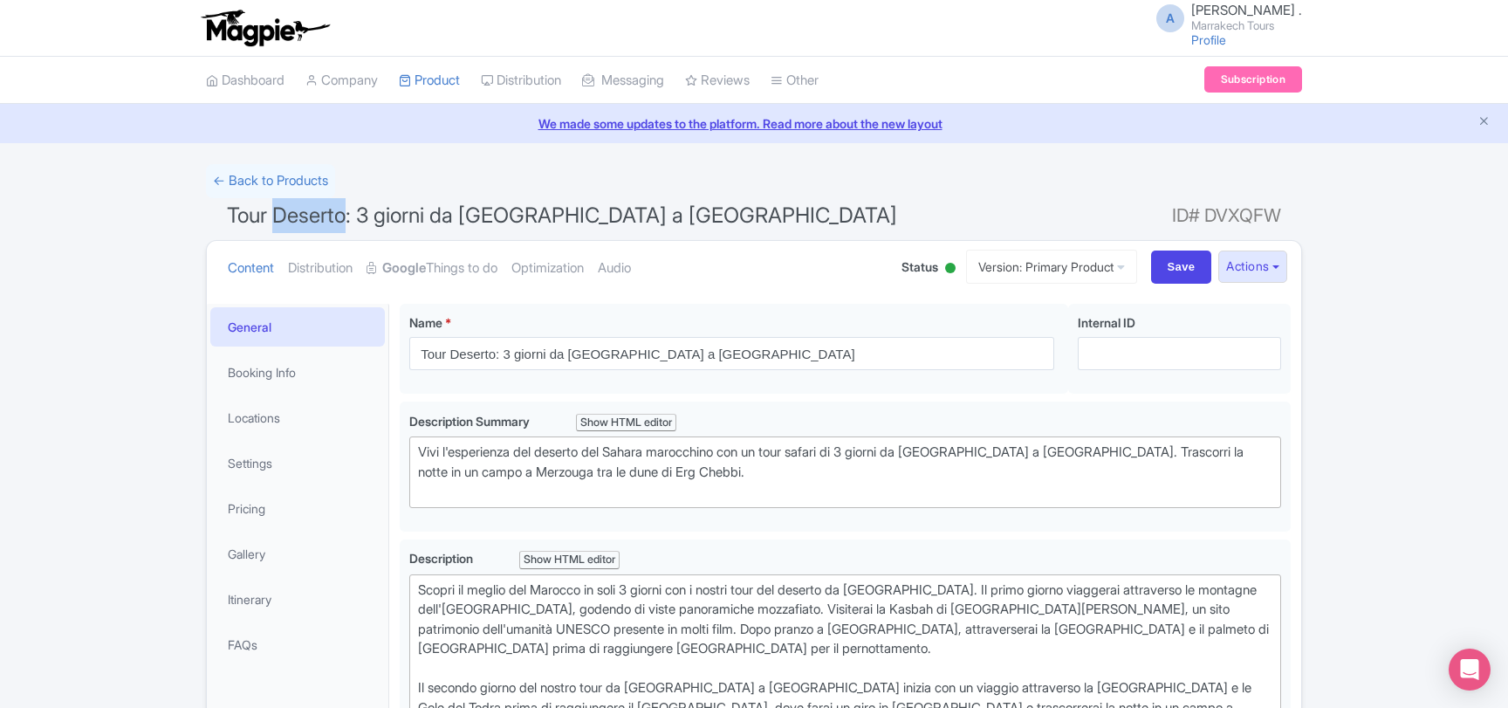
click at [276, 216] on span "Tour Deserto: 3 giorni da Marrakech a Merzouga" at bounding box center [562, 214] width 670 height 25
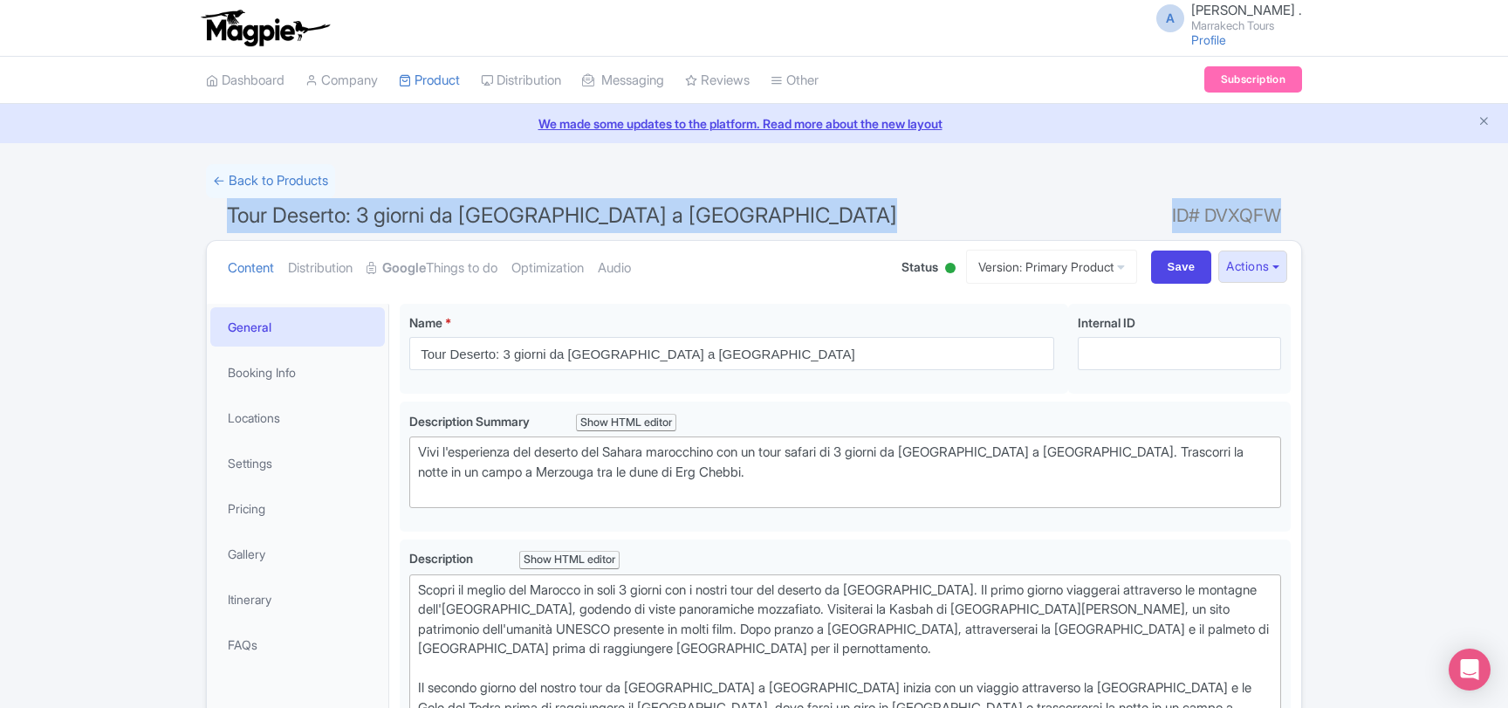
click at [276, 216] on span "Tour Deserto: 3 giorni da Marrakech a Merzouga" at bounding box center [562, 214] width 670 height 25
click at [483, 212] on span "Tour Deserto: 3 giorni da Marrakech a Merzouga" at bounding box center [562, 214] width 670 height 25
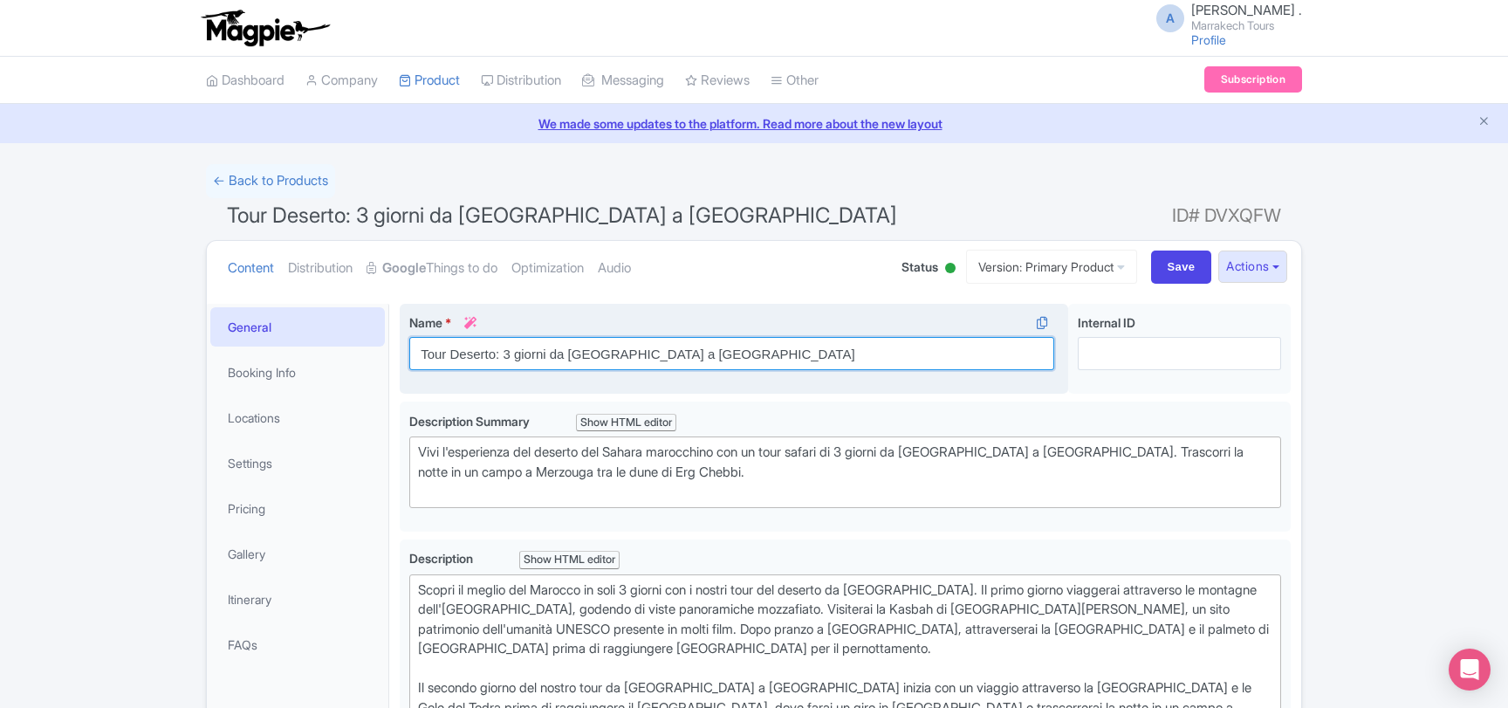
click at [551, 353] on input "Tour Deserto: 3 giorni da Marrakech a Merzouga" at bounding box center [731, 353] width 645 height 33
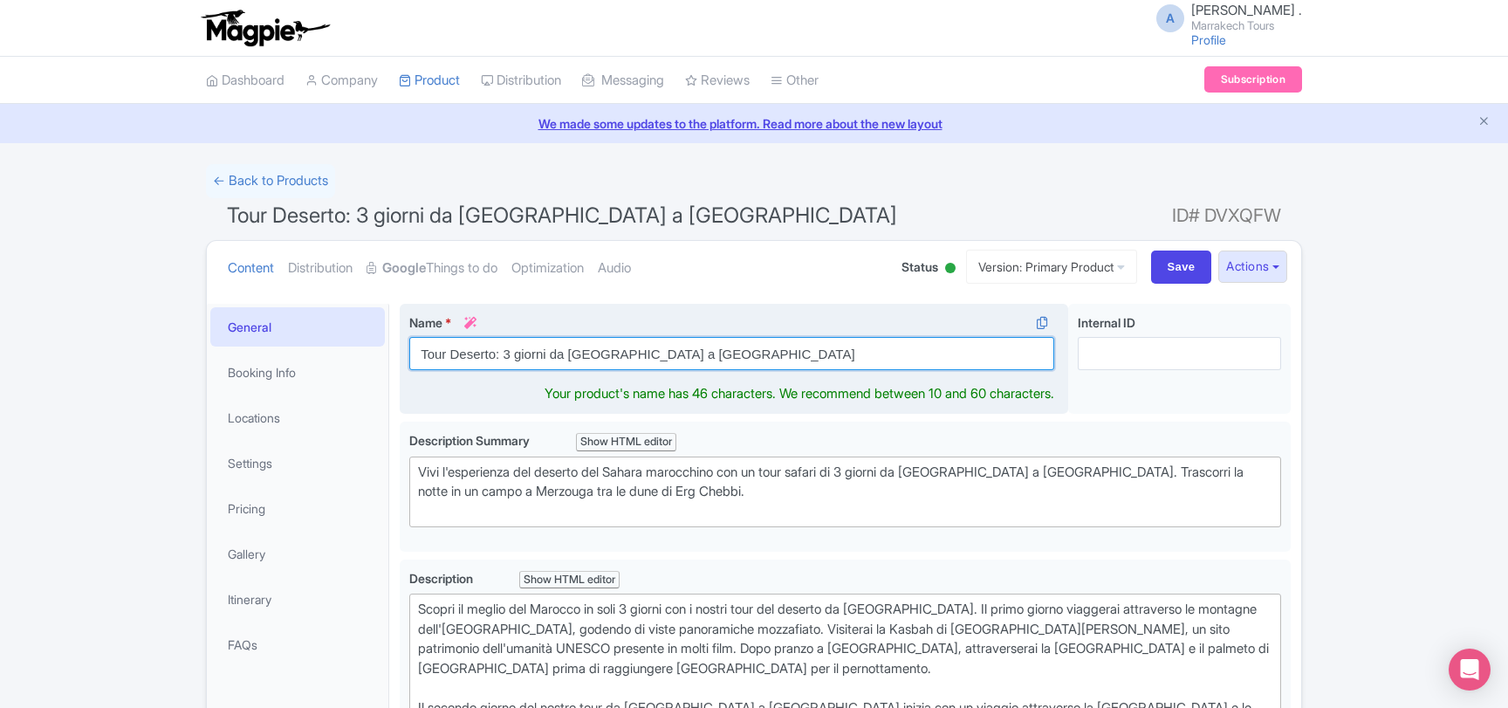
click at [551, 353] on input "Tour Deserto: 3 giorni da Marrakech a Merzouga" at bounding box center [731, 353] width 645 height 33
paste input "del deserto del Marocco da Marrakech"
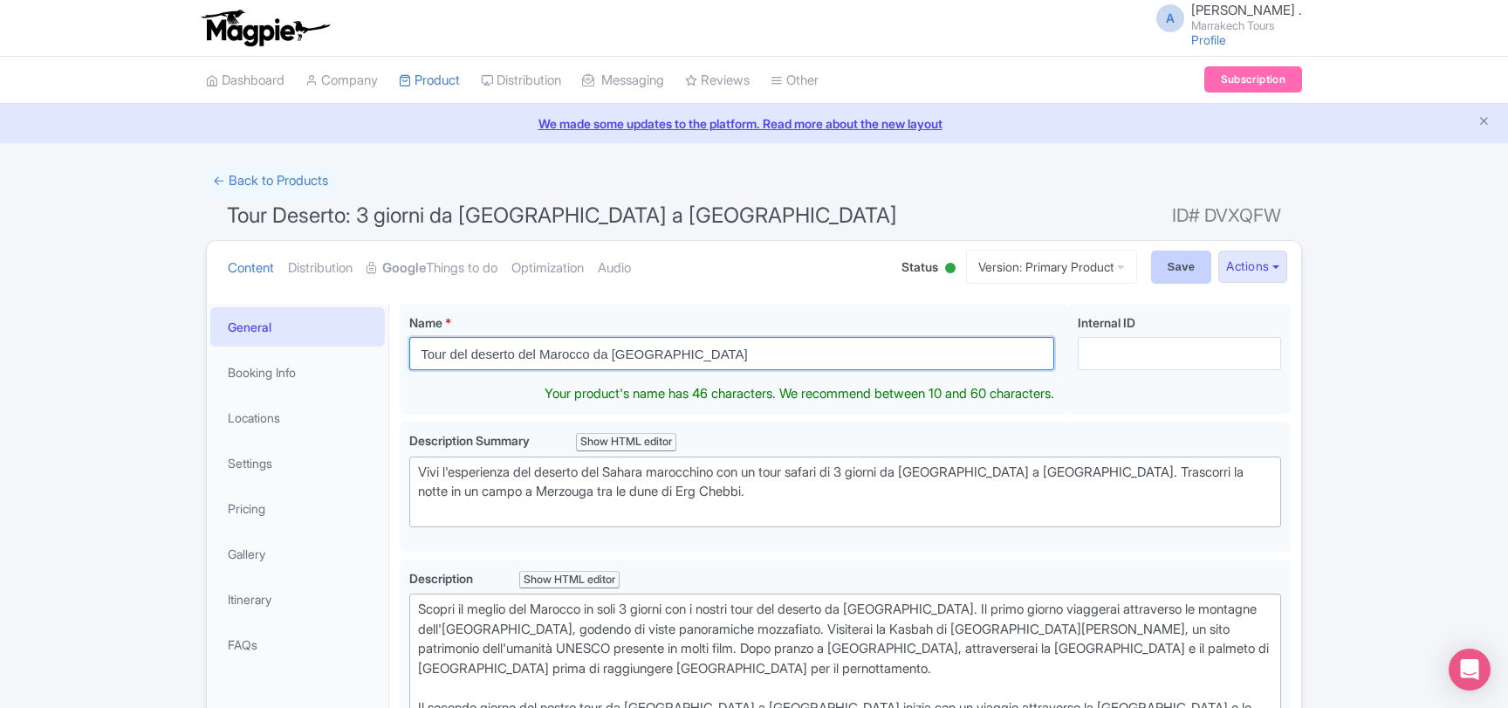
type input "Tour del deserto del Marocco da [GEOGRAPHIC_DATA]"
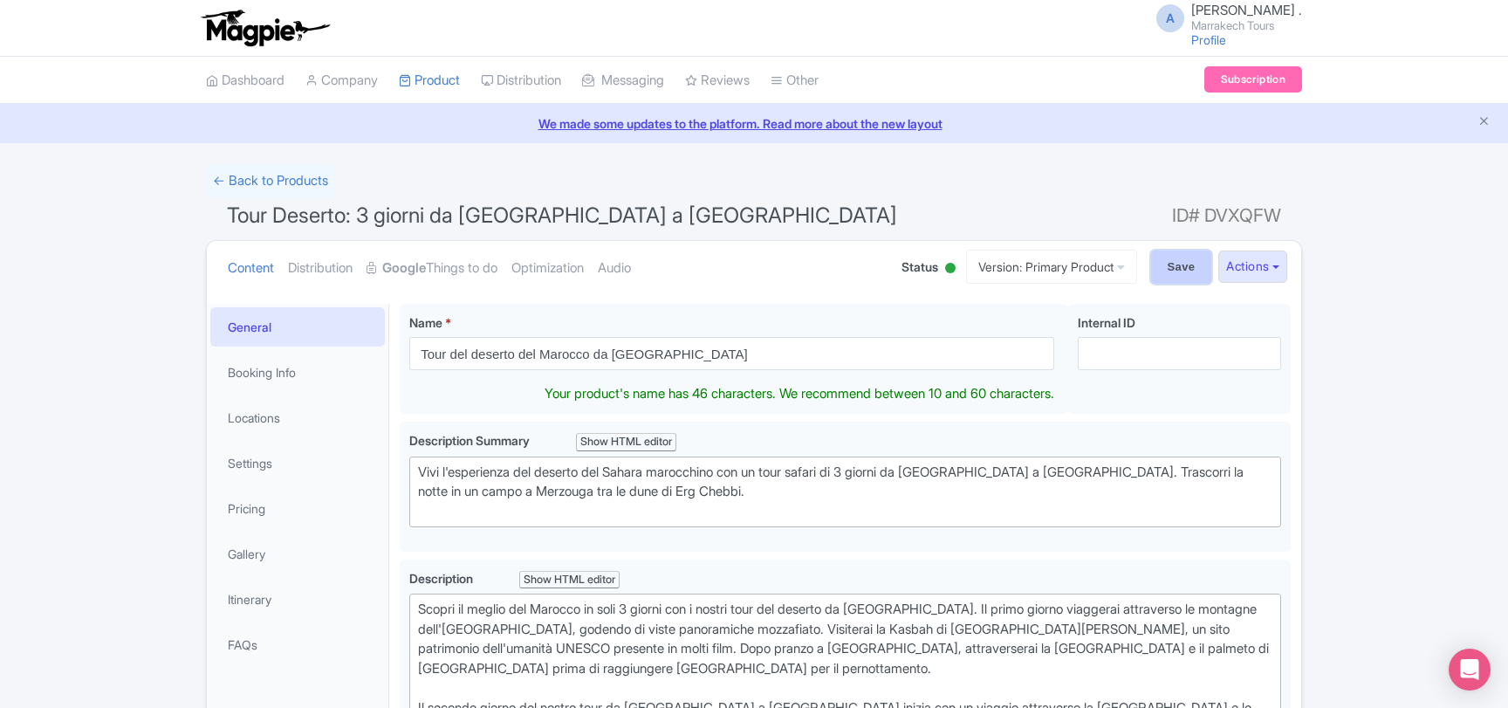
click at [1162, 271] on input "Save" at bounding box center [1181, 266] width 61 height 33
type input "Saving..."
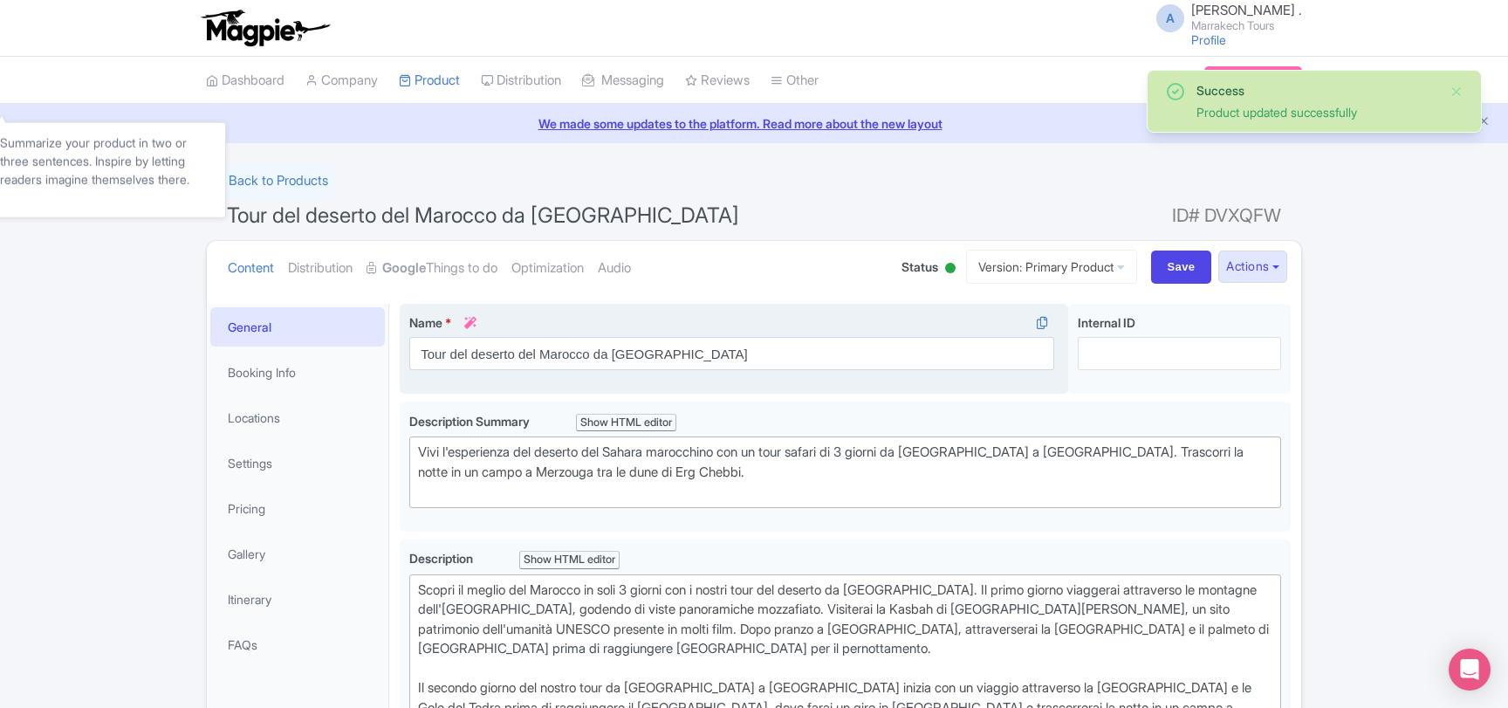
scroll to position [114, 0]
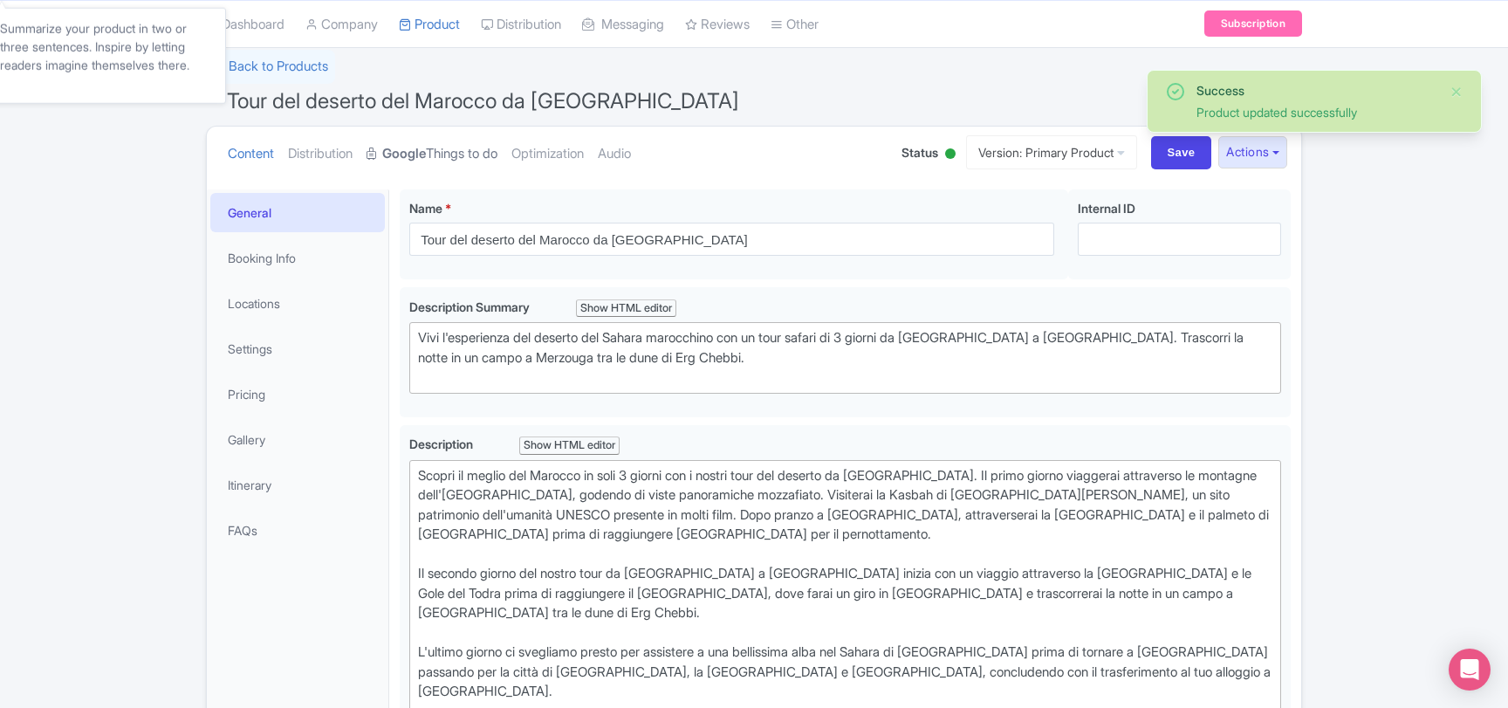
click at [449, 150] on link "Google Things to do" at bounding box center [432, 154] width 131 height 55
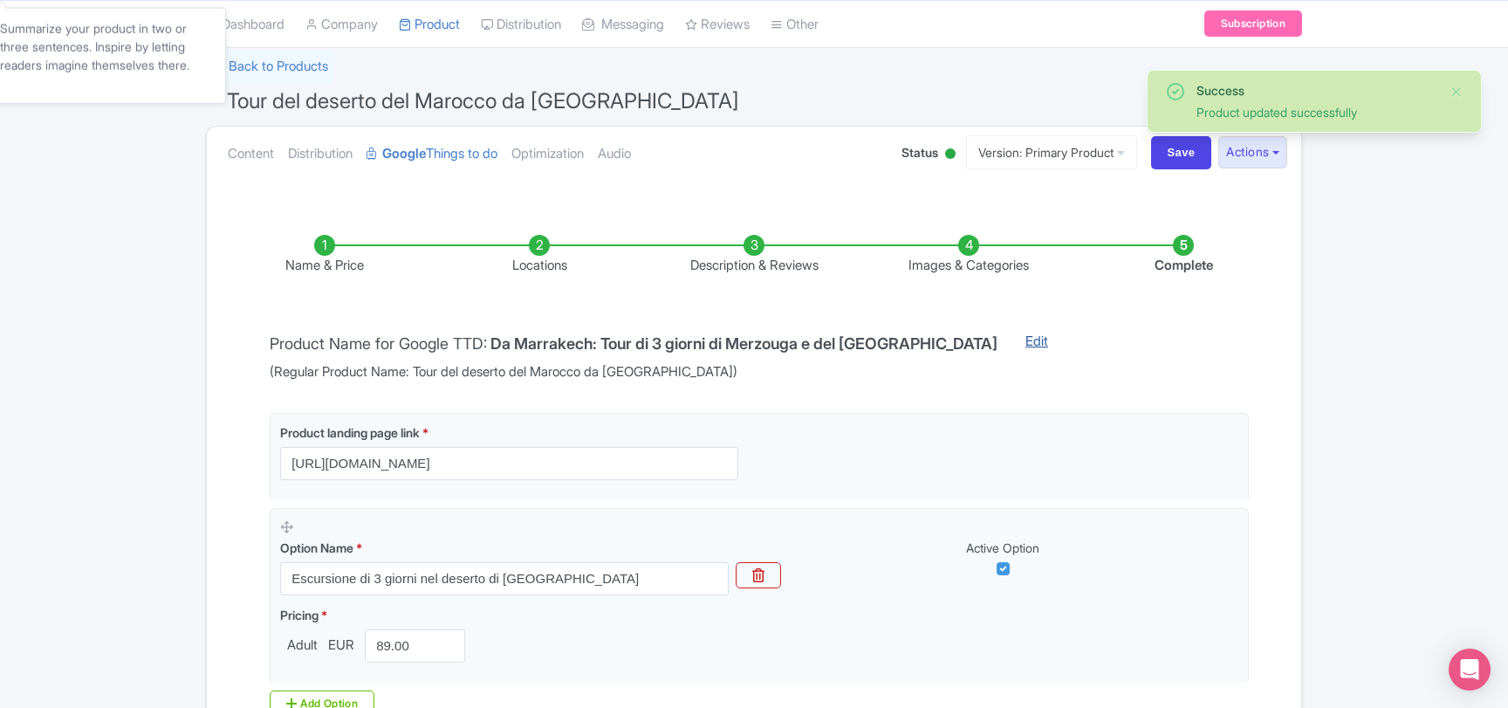
click at [1040, 341] on link "Edit" at bounding box center [1037, 357] width 58 height 51
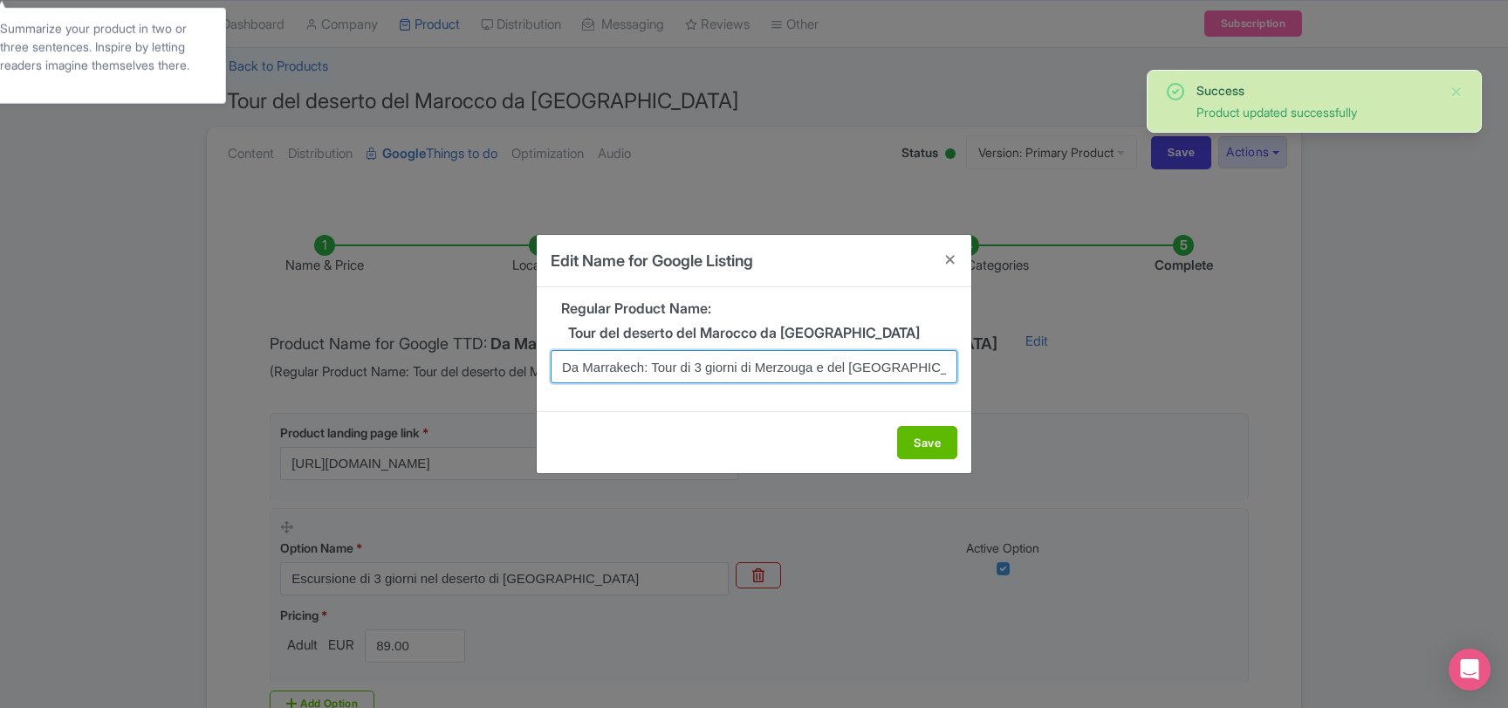
click at [628, 367] on input "Da Marrakech: Tour di 3 giorni di Merzouga e del [GEOGRAPHIC_DATA]" at bounding box center [754, 366] width 407 height 33
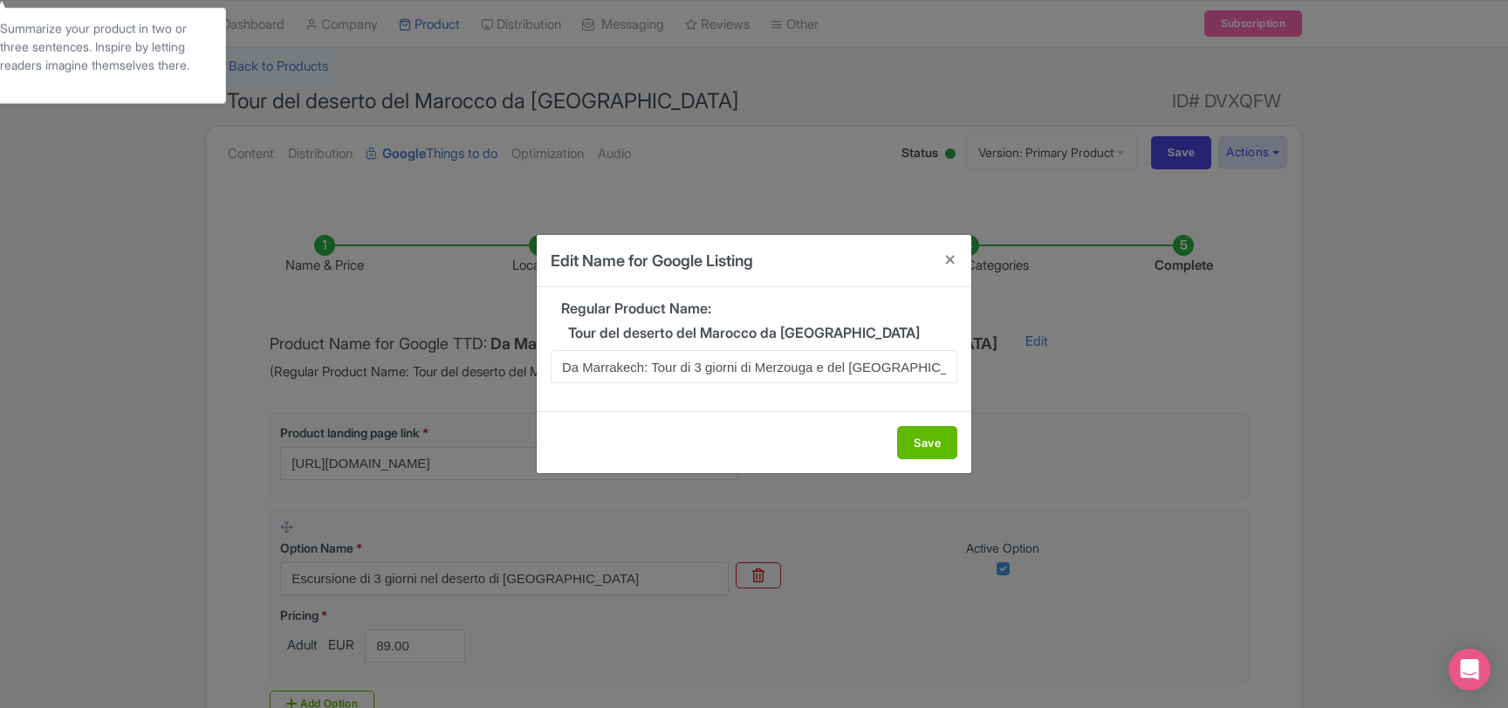
click at [683, 86] on div "Edit Name for Google Listing Regular Product Name: Tour del deserto del Marocco…" at bounding box center [754, 354] width 1508 height 708
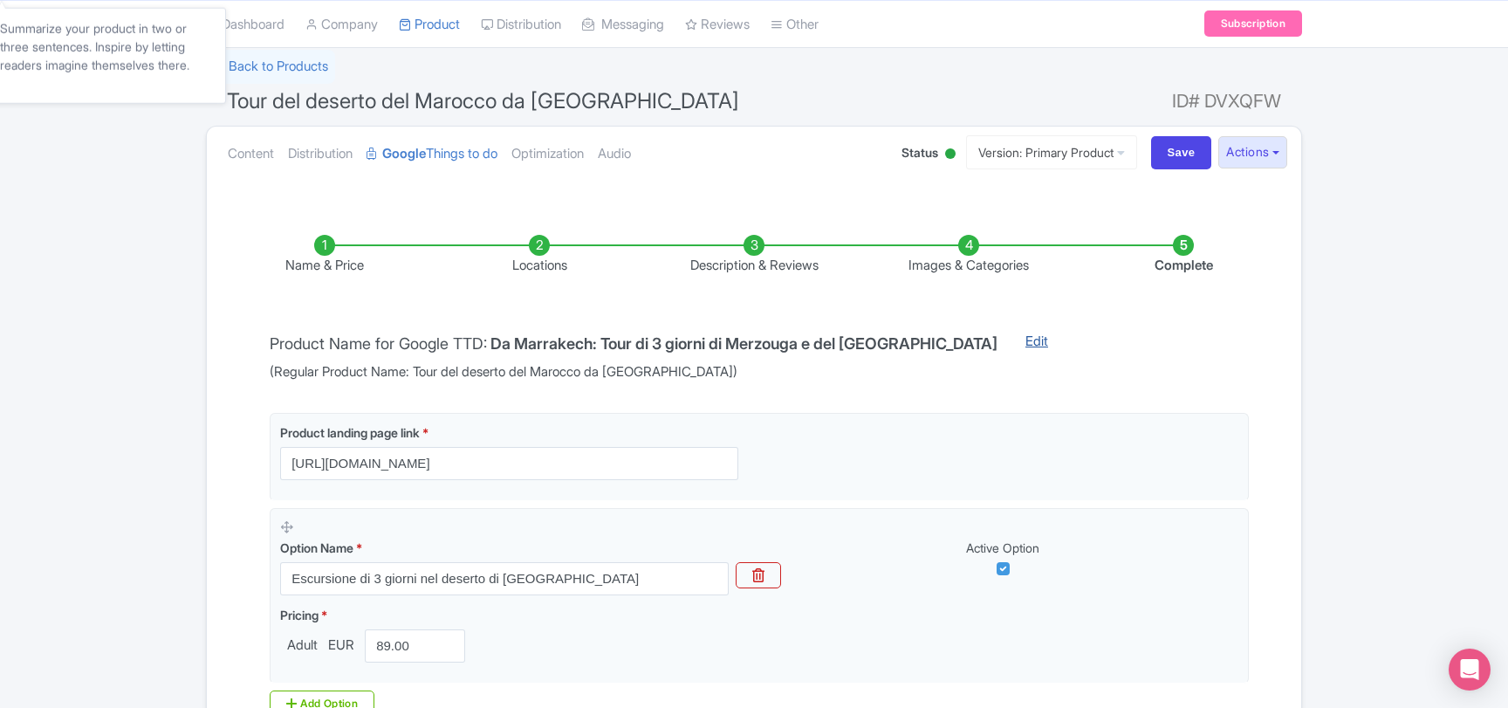
click at [1037, 342] on link "Edit" at bounding box center [1037, 357] width 58 height 51
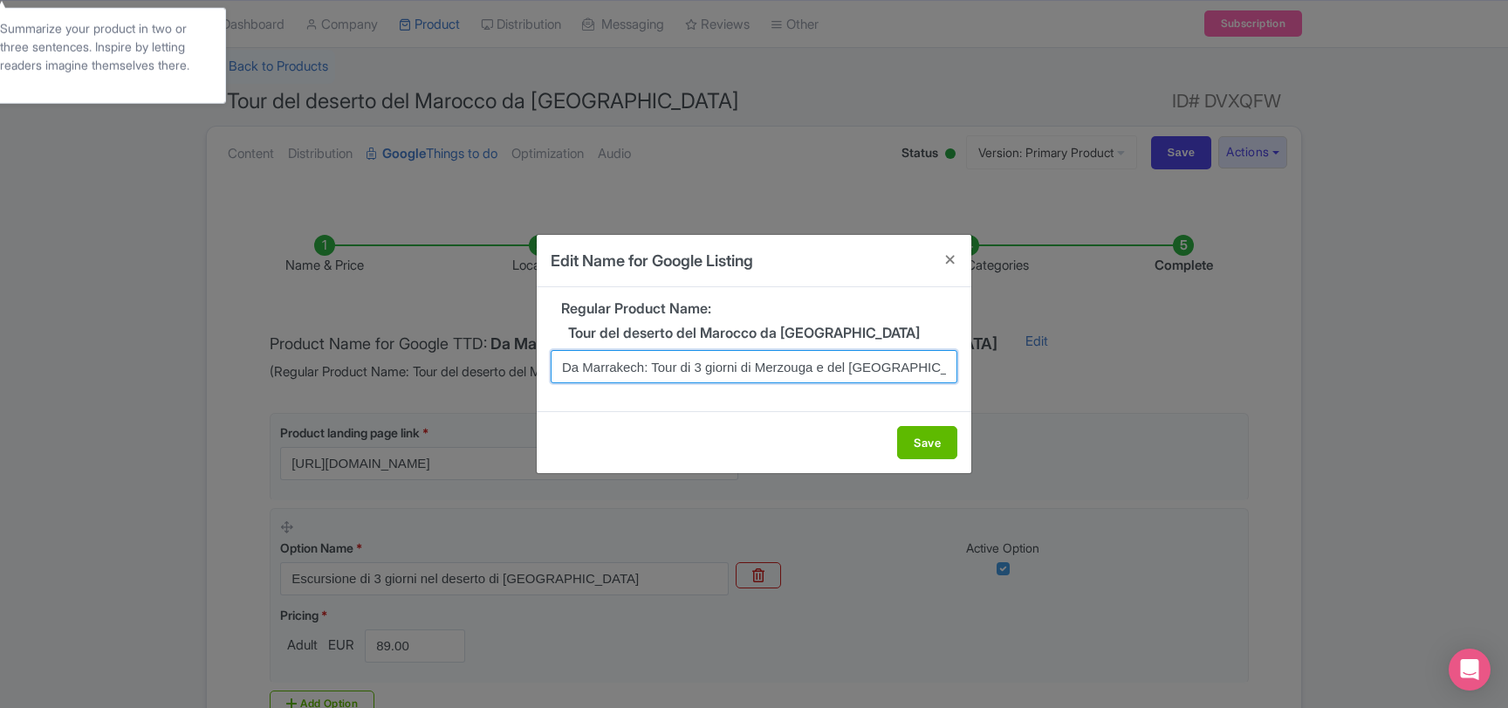
click at [617, 352] on input "Da Marrakech: Tour di 3 giorni di Merzouga e del [GEOGRAPHIC_DATA]" at bounding box center [754, 366] width 407 height 33
click at [617, 364] on input "Da Marrakech: Tour di 3 giorni di Merzouga e del [GEOGRAPHIC_DATA]" at bounding box center [754, 366] width 407 height 33
paste input "Tour del deserto del Marocco da [GEOGRAPHIC_DATA]"
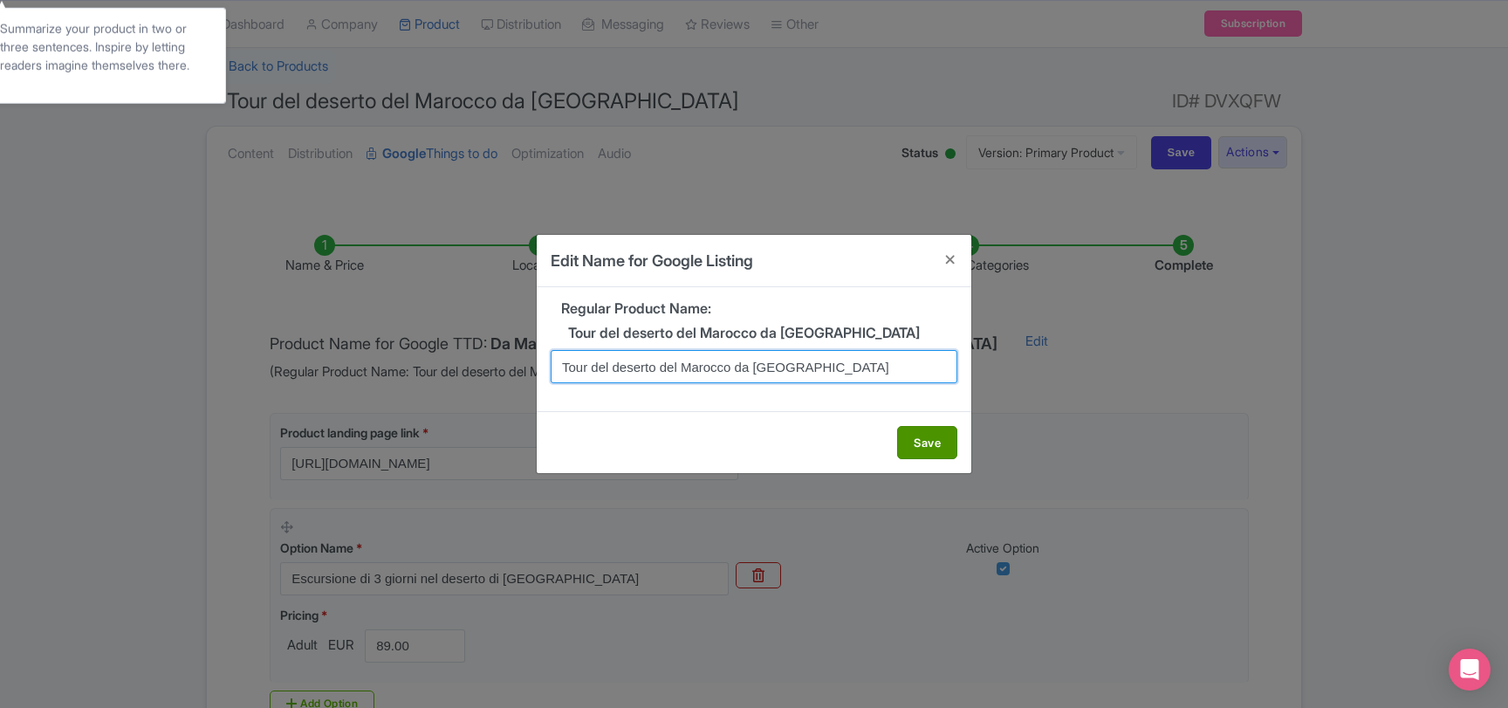
type input "Tour del deserto del Marocco da [GEOGRAPHIC_DATA]"
click at [908, 436] on button "Save" at bounding box center [927, 442] width 60 height 33
